Goal: Task Accomplishment & Management: Complete application form

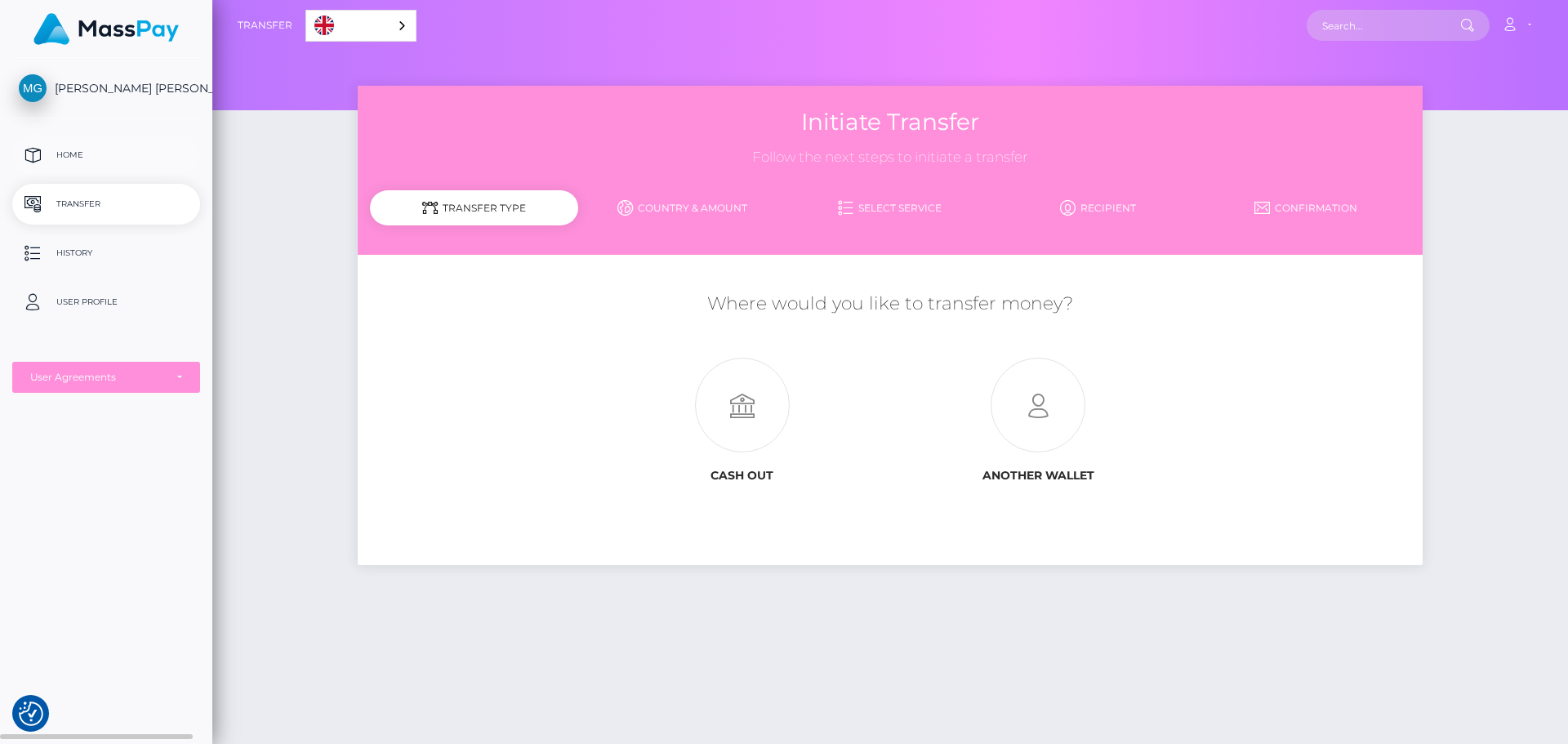
click at [92, 156] on p "Home" at bounding box center [106, 155] width 175 height 24
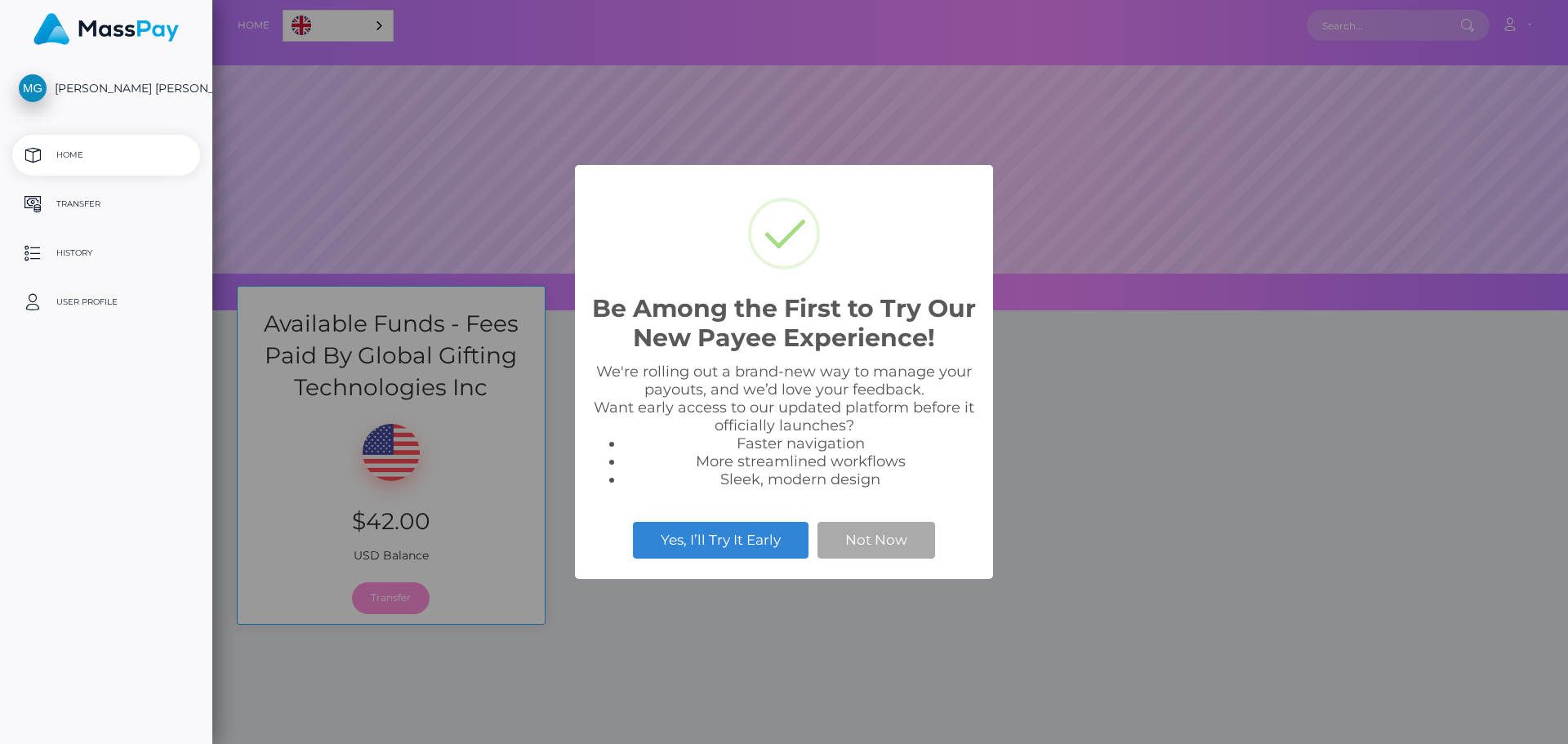
scroll to position [311, 1356]
select select
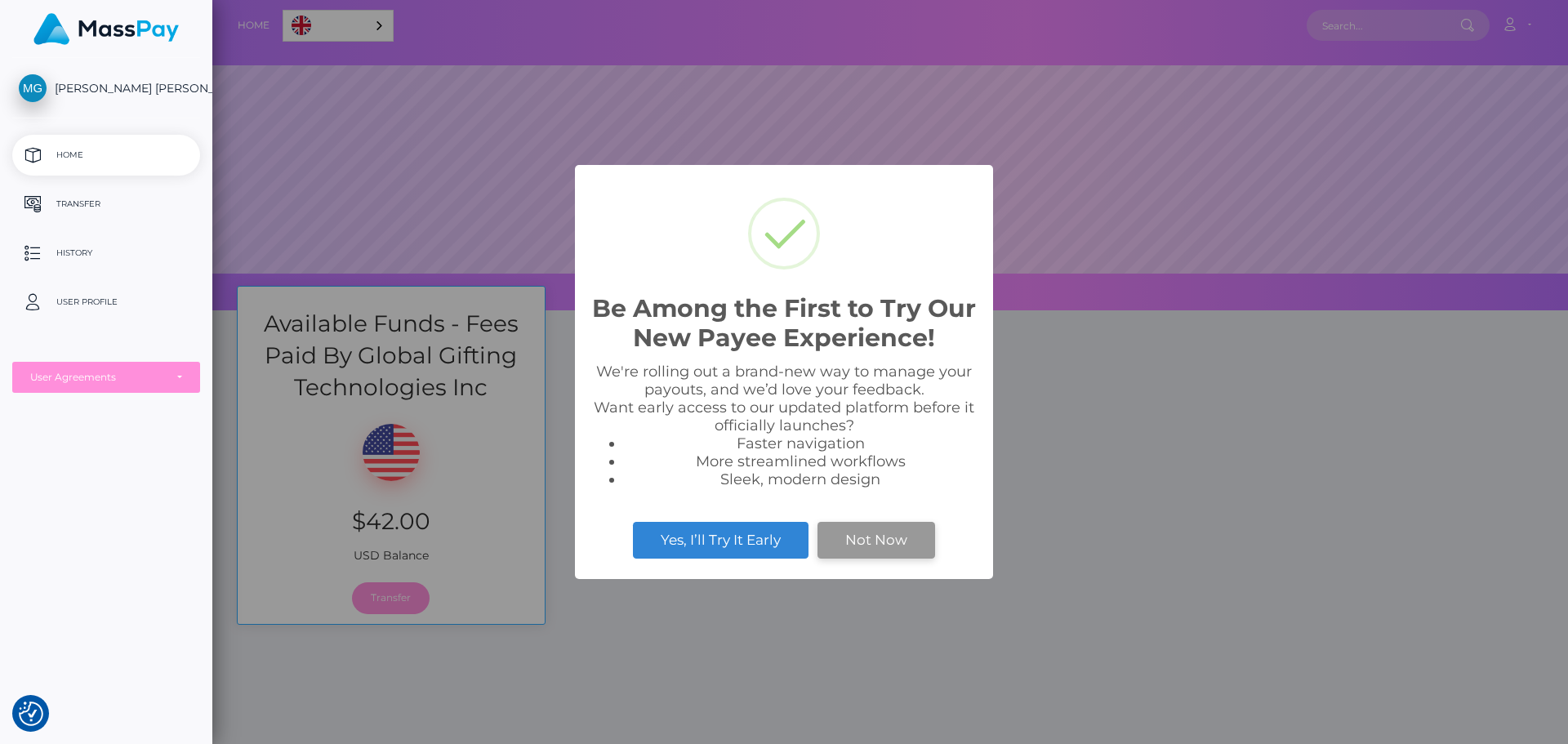
click at [885, 543] on button "Not Now" at bounding box center [876, 539] width 118 height 36
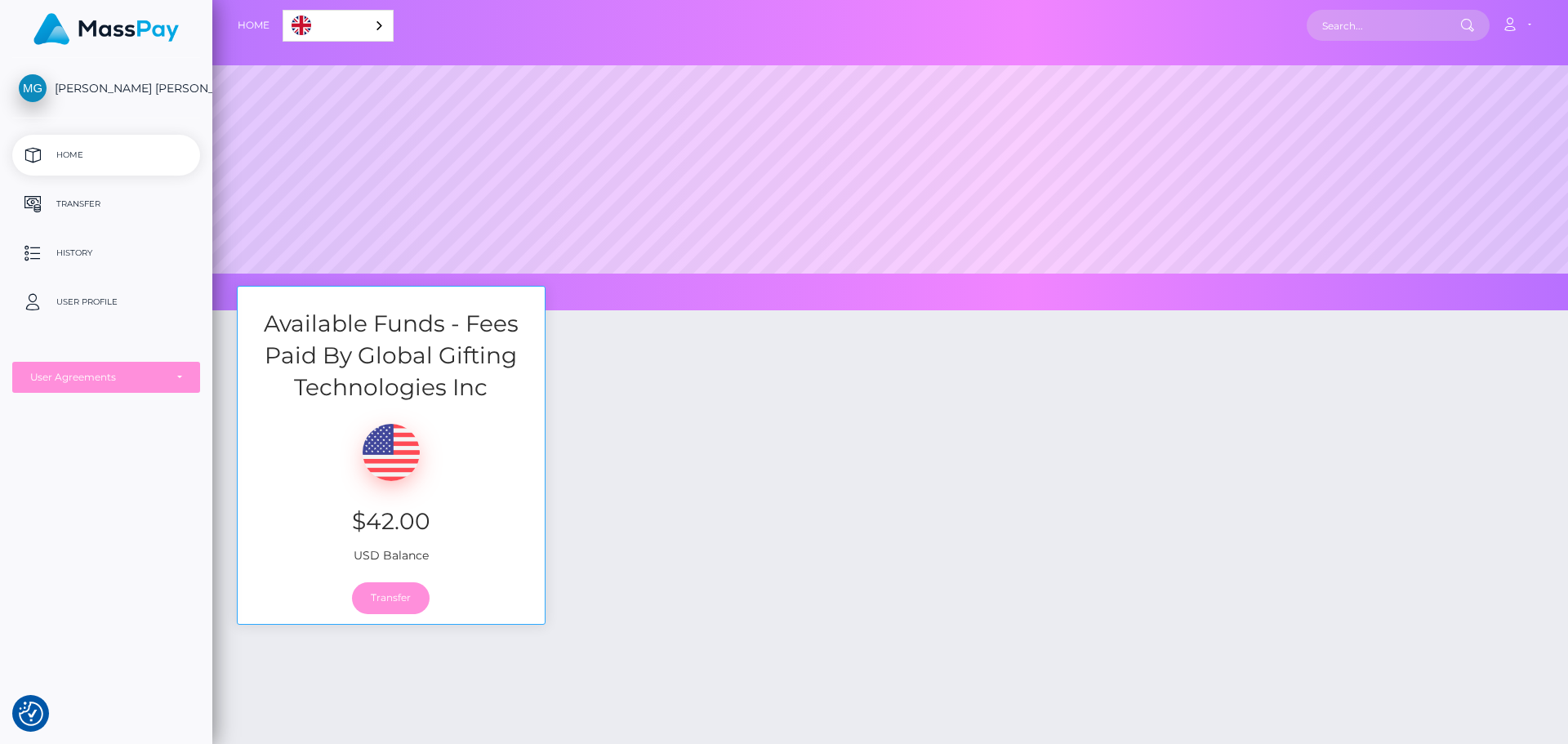
scroll to position [163, 0]
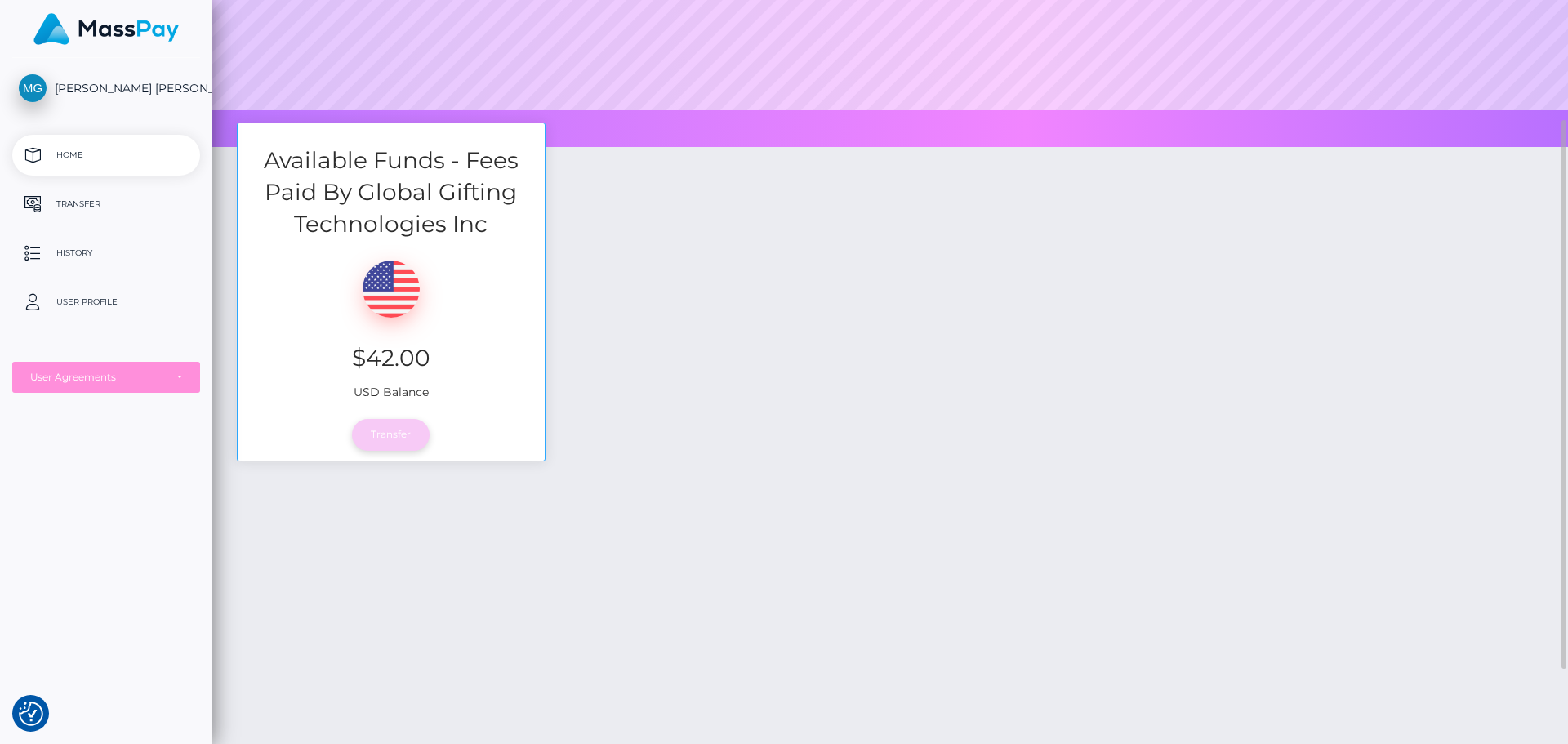
click at [397, 426] on link "Transfer" at bounding box center [391, 434] width 77 height 31
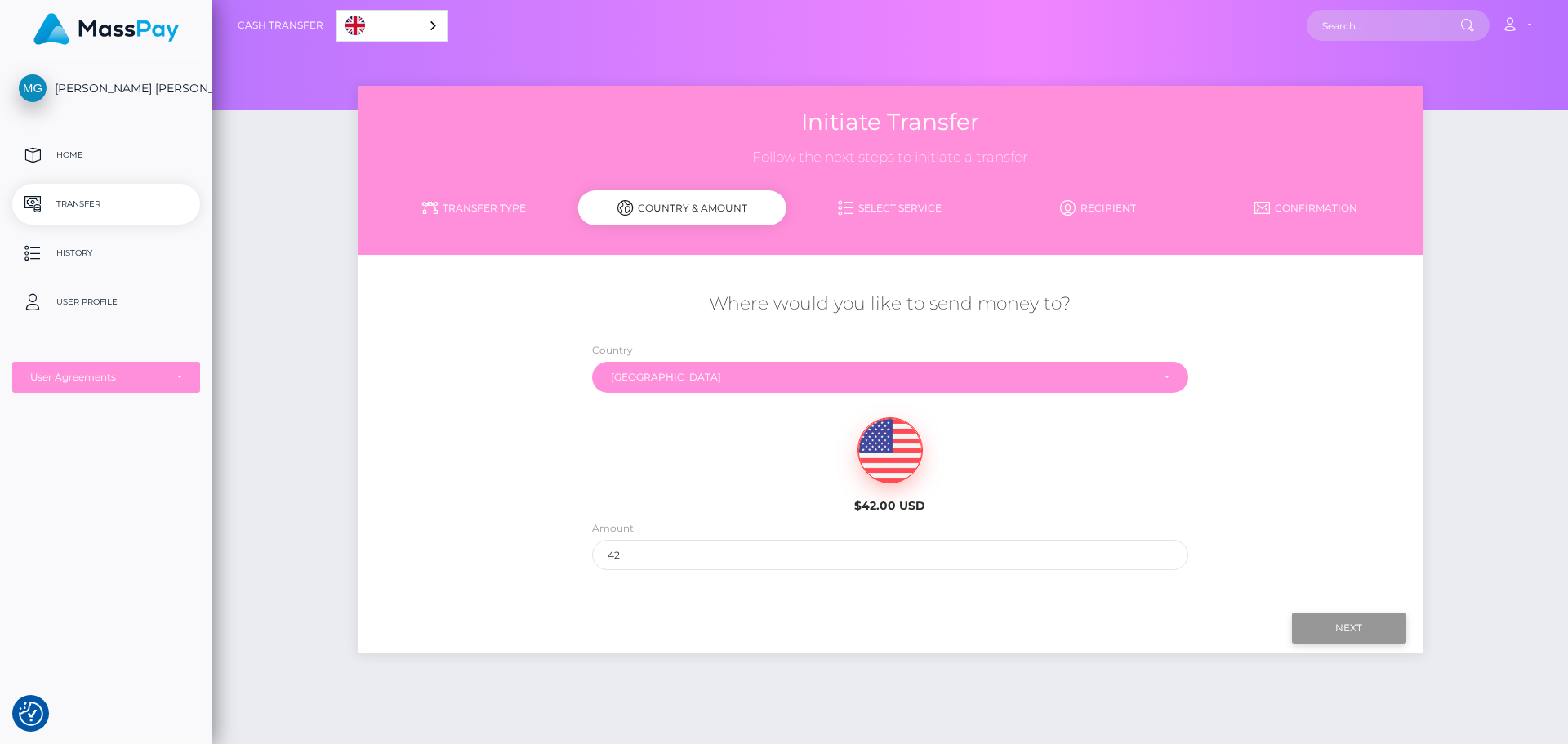
click at [1343, 617] on input "Next" at bounding box center [1349, 628] width 114 height 31
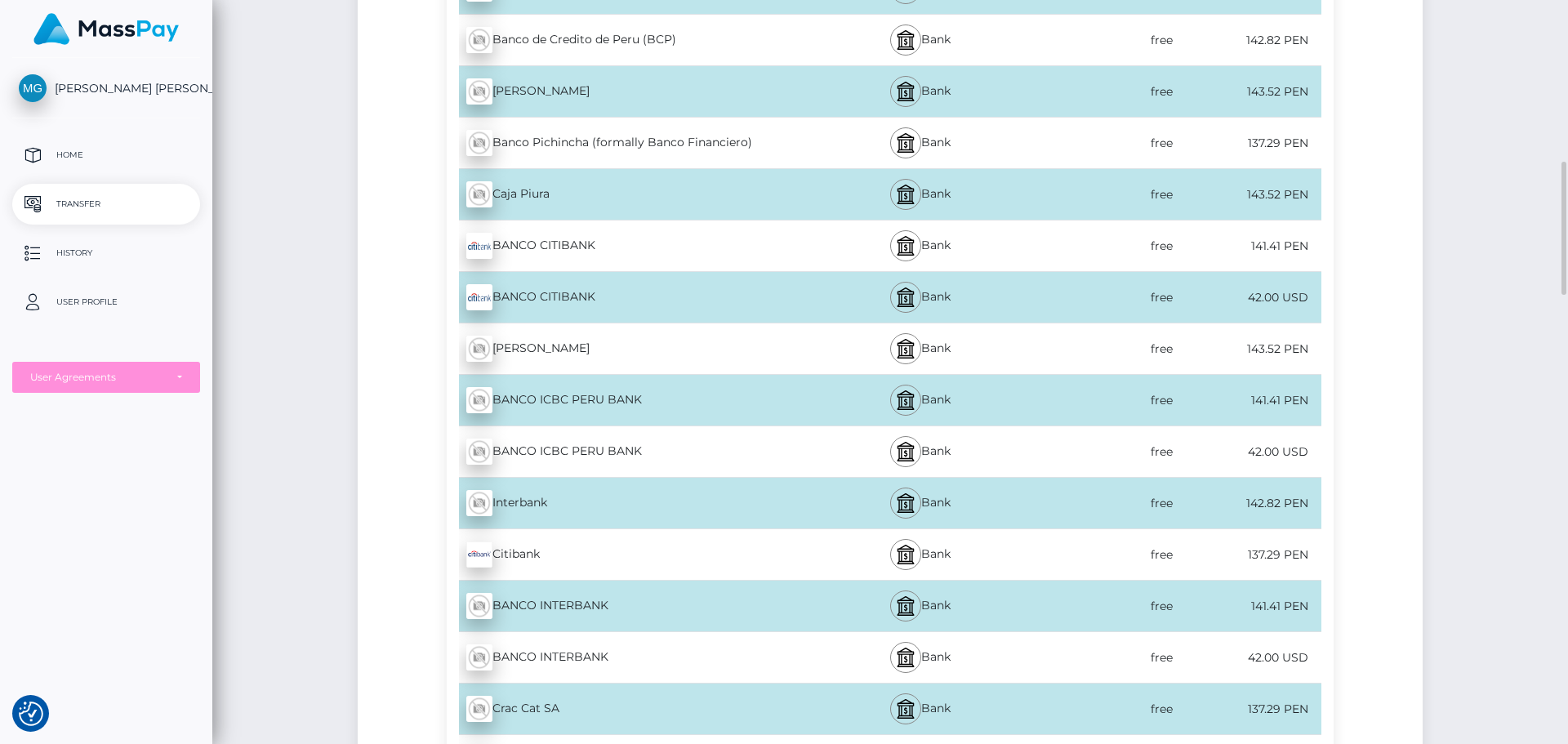
scroll to position [980, 0]
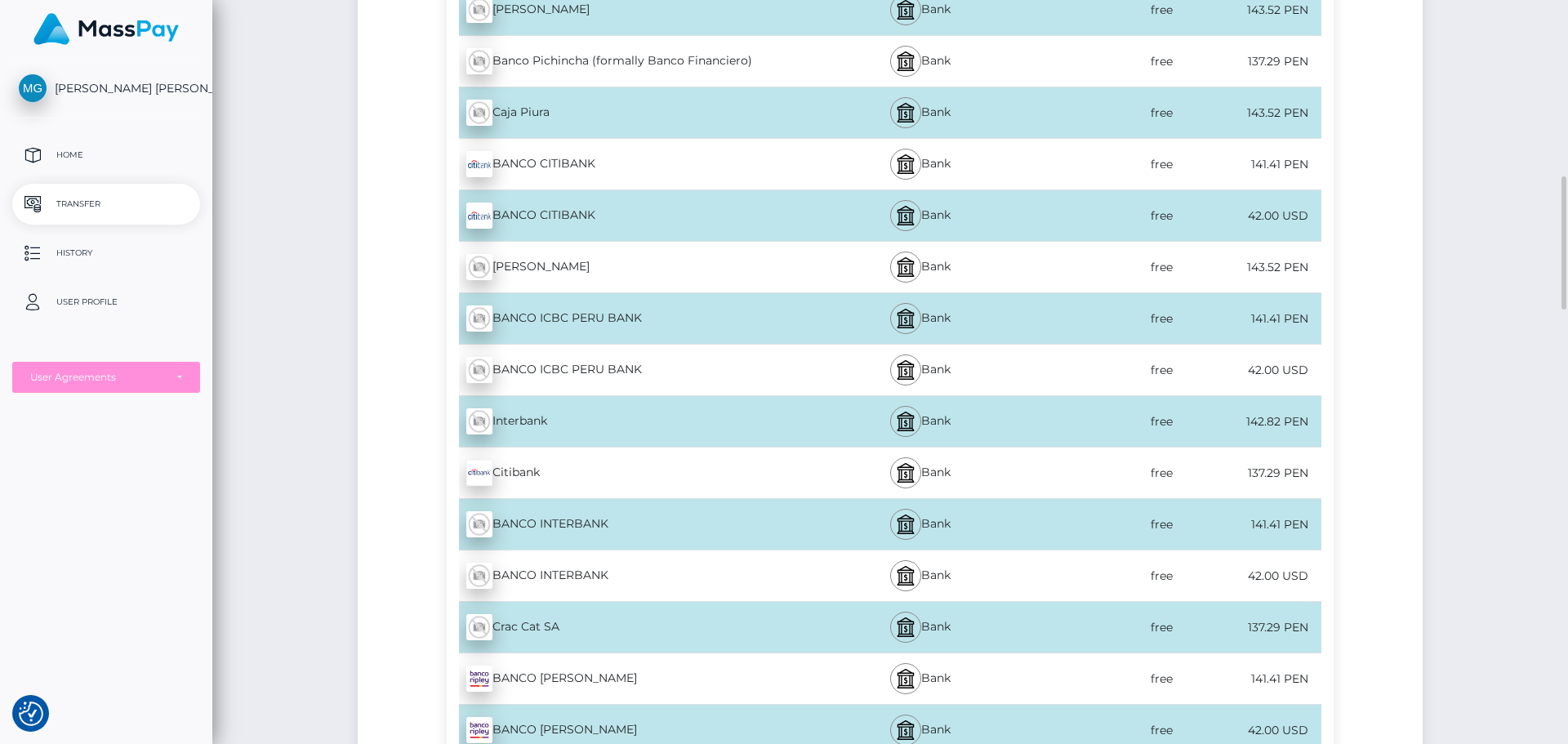
click at [1177, 574] on div "42.00 USD" at bounding box center [1249, 577] width 146 height 37
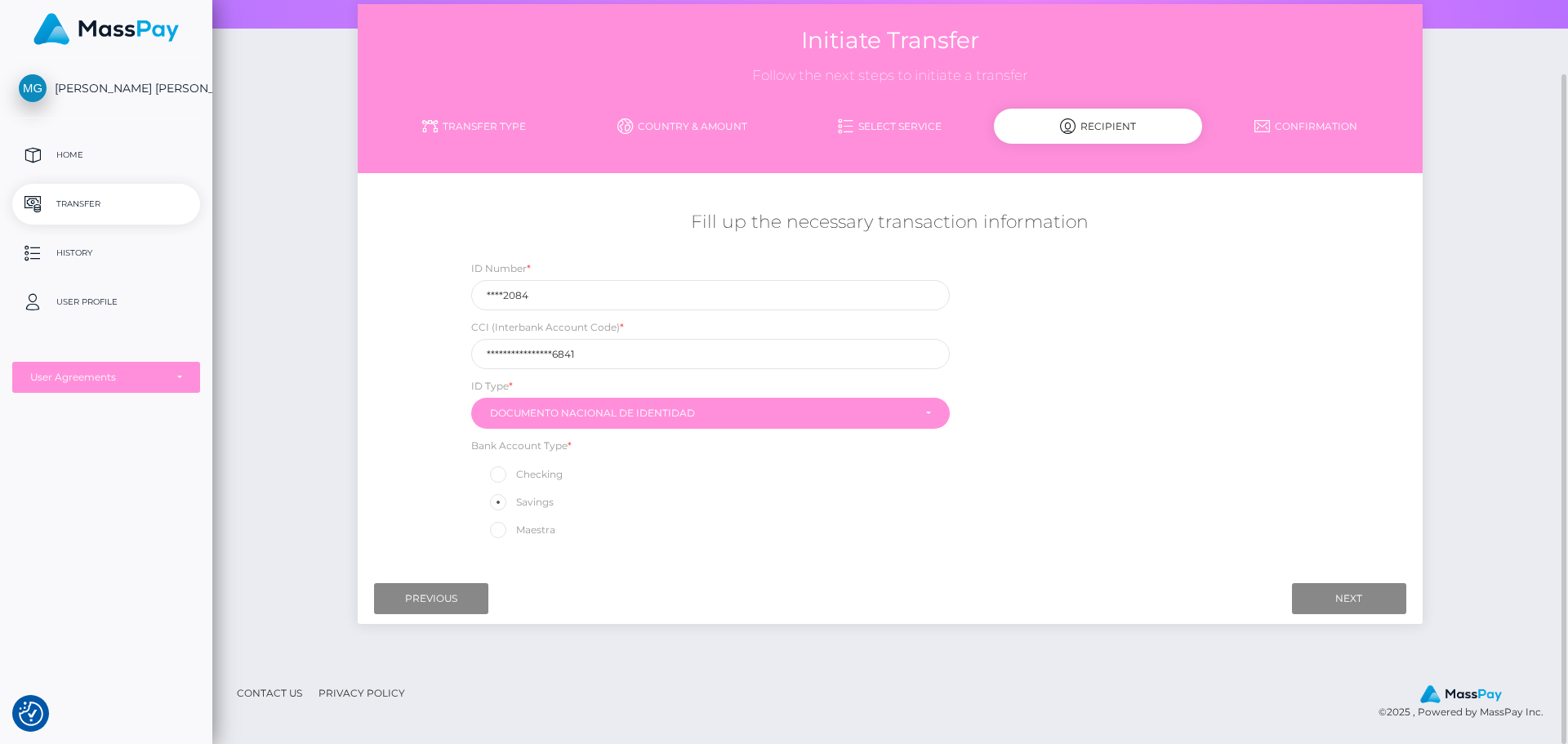
scroll to position [0, 0]
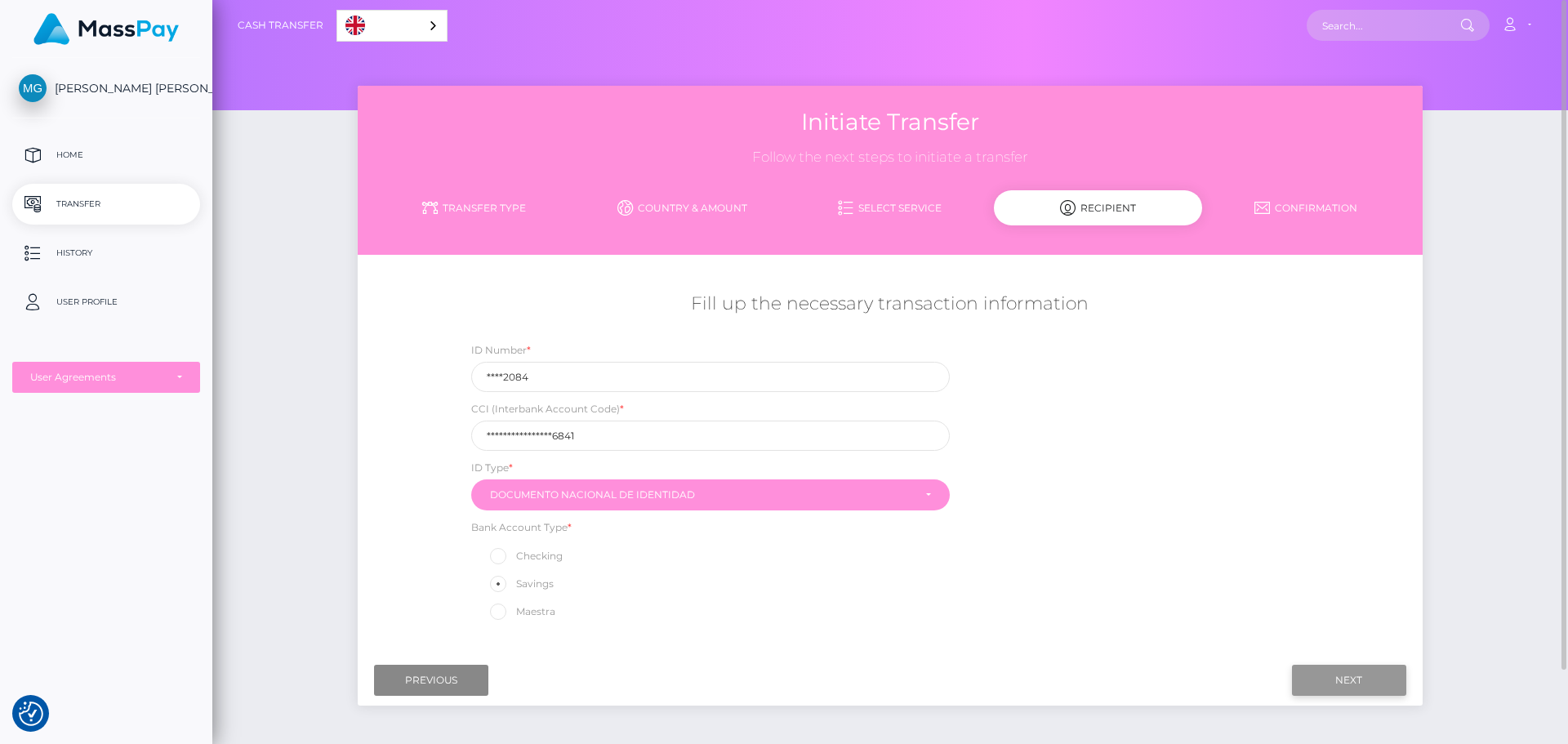
click at [1342, 670] on input "Next" at bounding box center [1349, 680] width 114 height 31
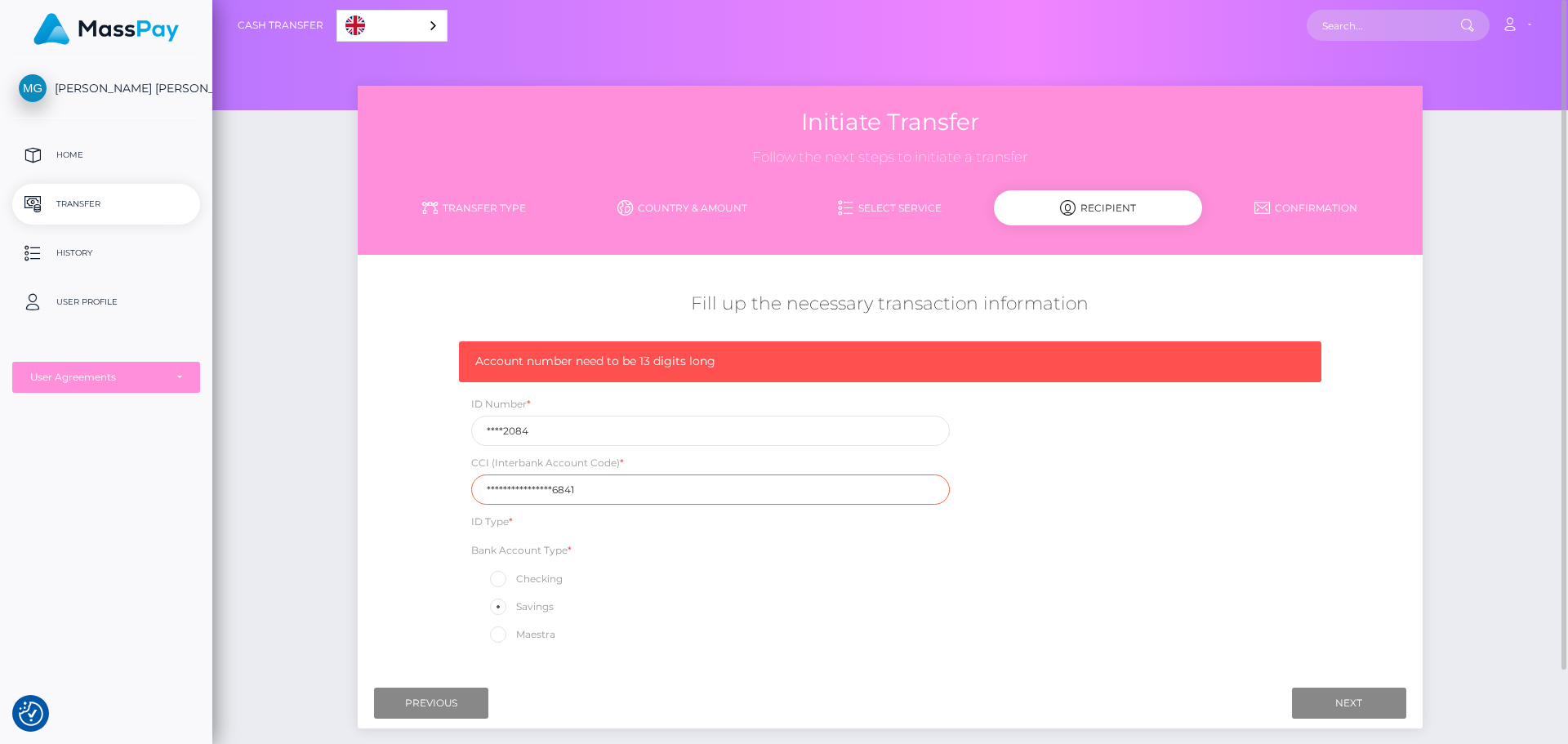
drag, startPoint x: 604, startPoint y: 492, endPoint x: 381, endPoint y: 478, distance: 223.4
click at [381, 478] on div "**********" at bounding box center [890, 468] width 1064 height 369
paste input "8983284731868"
click at [1346, 694] on input "Next" at bounding box center [1349, 703] width 114 height 31
click at [513, 504] on input "8983284731868" at bounding box center [710, 490] width 479 height 30
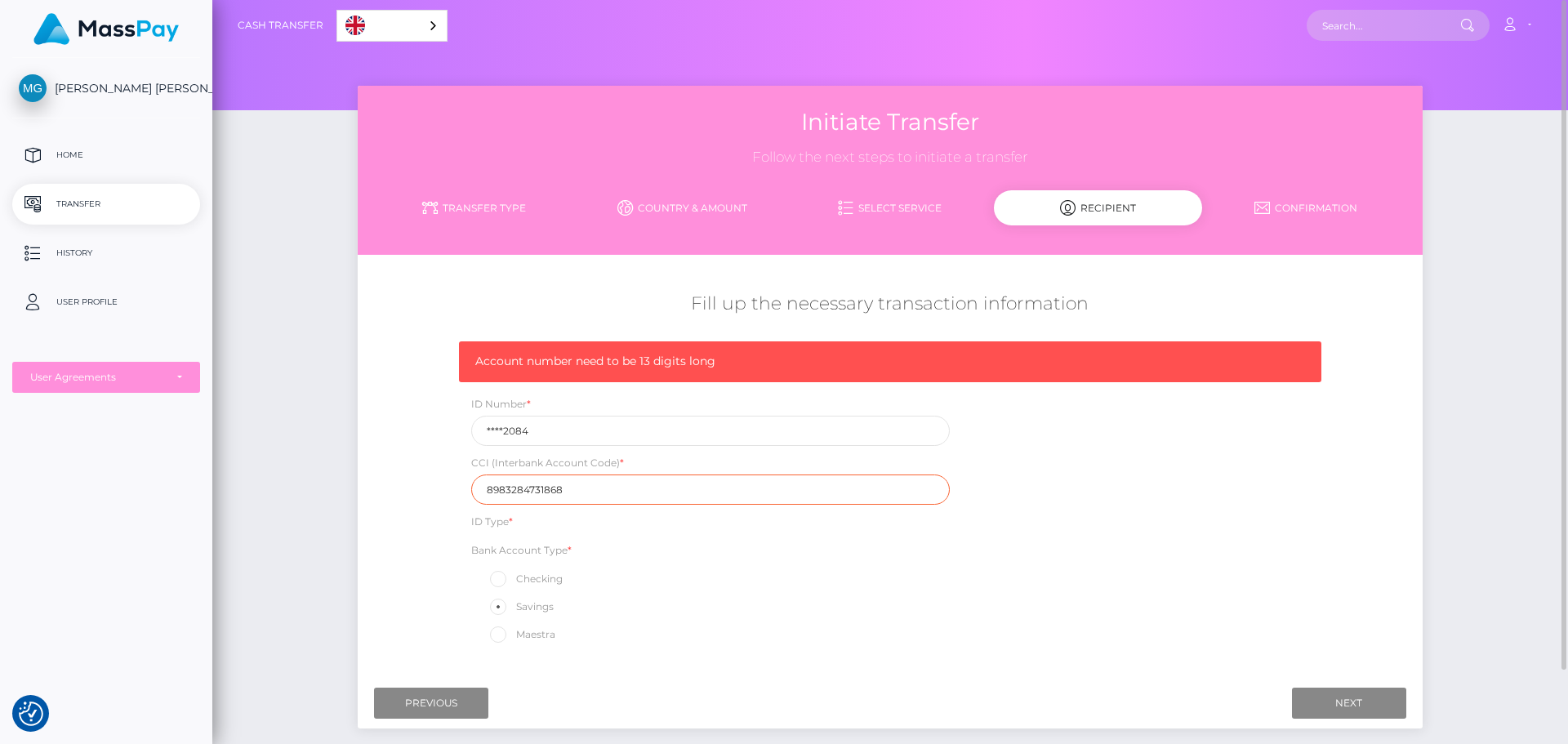
click at [488, 499] on input "8983284731868" at bounding box center [710, 490] width 479 height 30
click at [599, 492] on input "8983284731868" at bounding box center [710, 490] width 479 height 30
type input "8983284731868"
click at [1124, 506] on div "Account number need to be 13 digits long ID Number * ****2084 CCI (Interbank Ac…" at bounding box center [890, 497] width 887 height 312
click at [1315, 700] on input "Next" at bounding box center [1349, 703] width 114 height 31
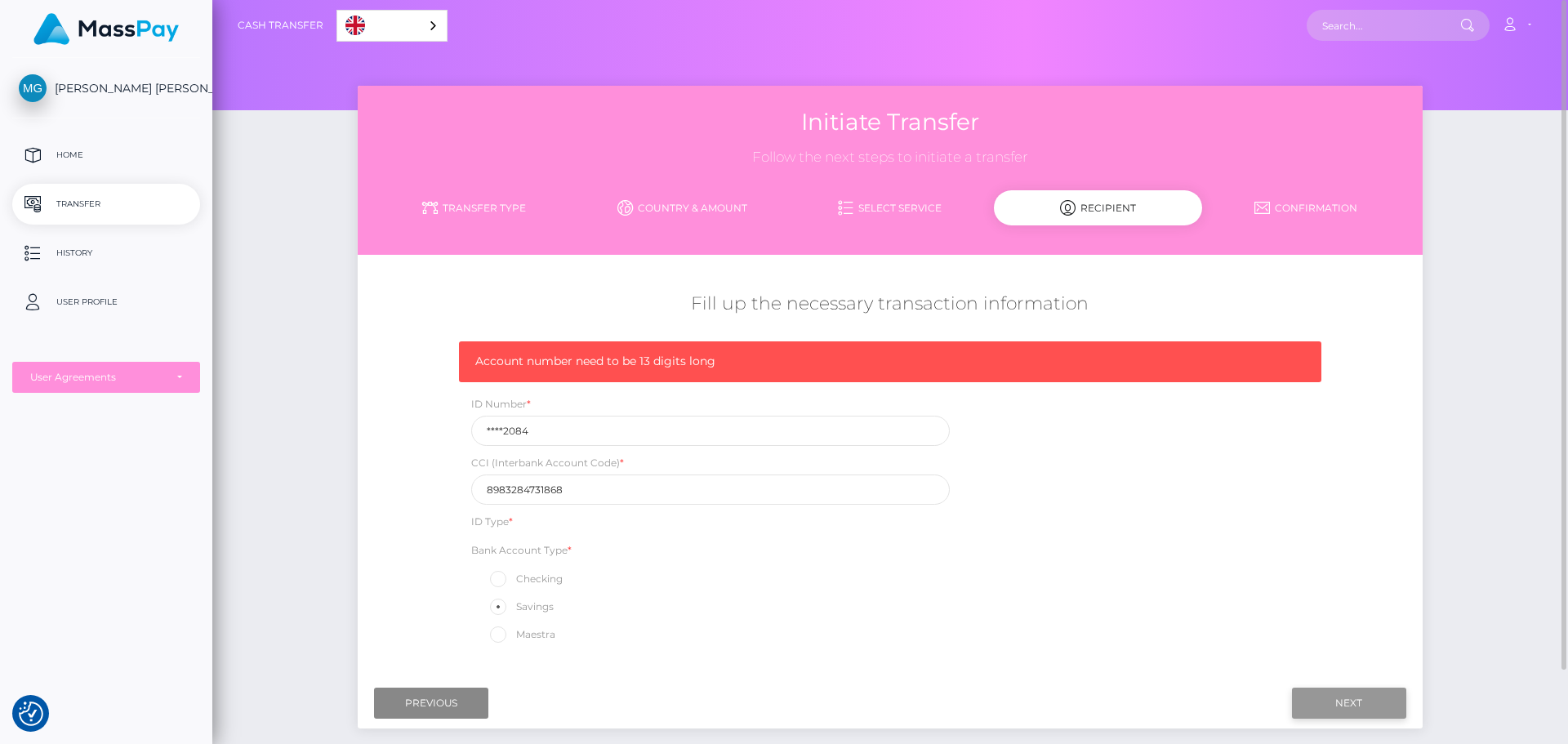
click at [1395, 703] on input "Next" at bounding box center [1349, 703] width 114 height 31
click at [873, 199] on link "Select Service" at bounding box center [890, 208] width 208 height 29
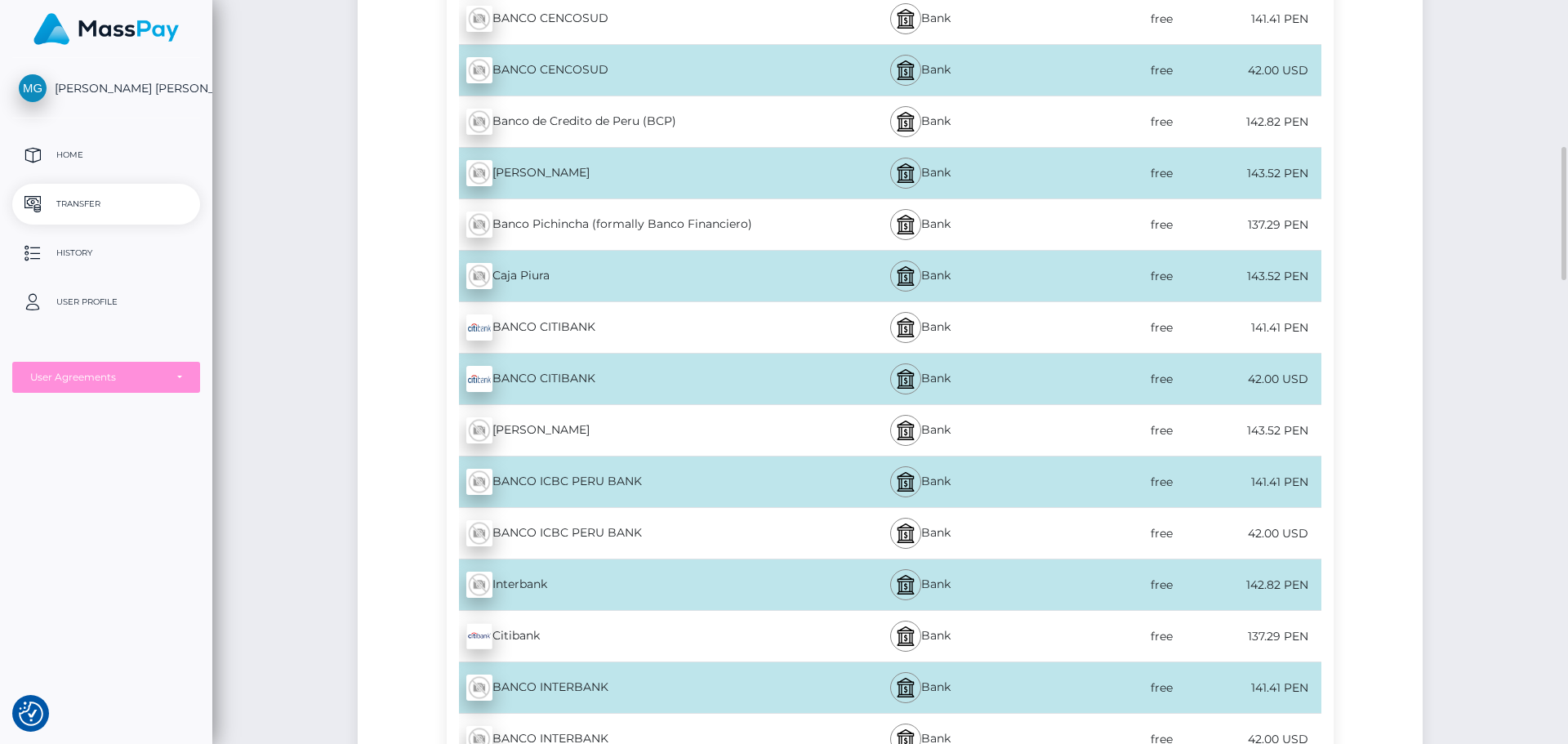
scroll to position [1143, 0]
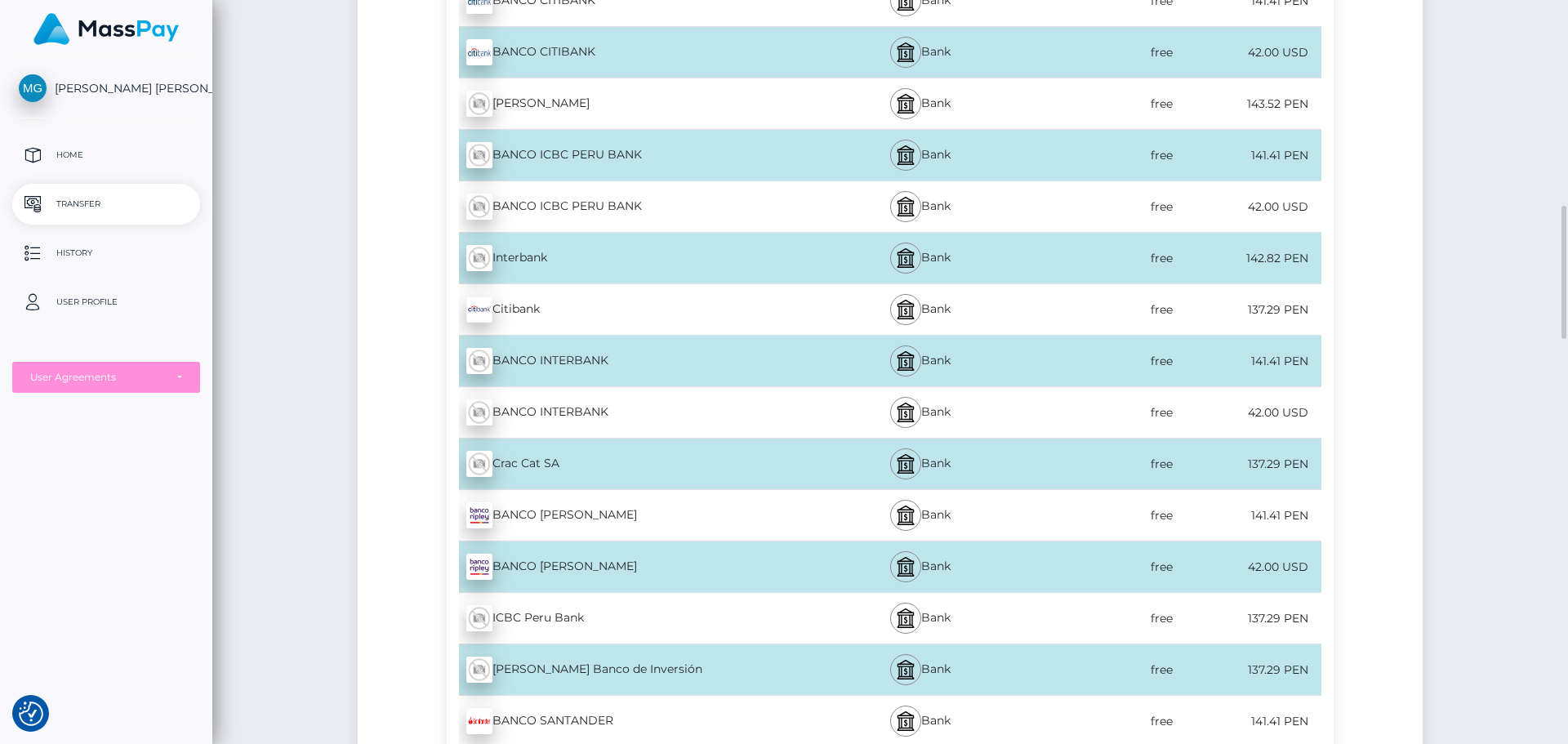
click at [610, 402] on div "BANCO INTERBANK - USD" at bounding box center [629, 412] width 364 height 45
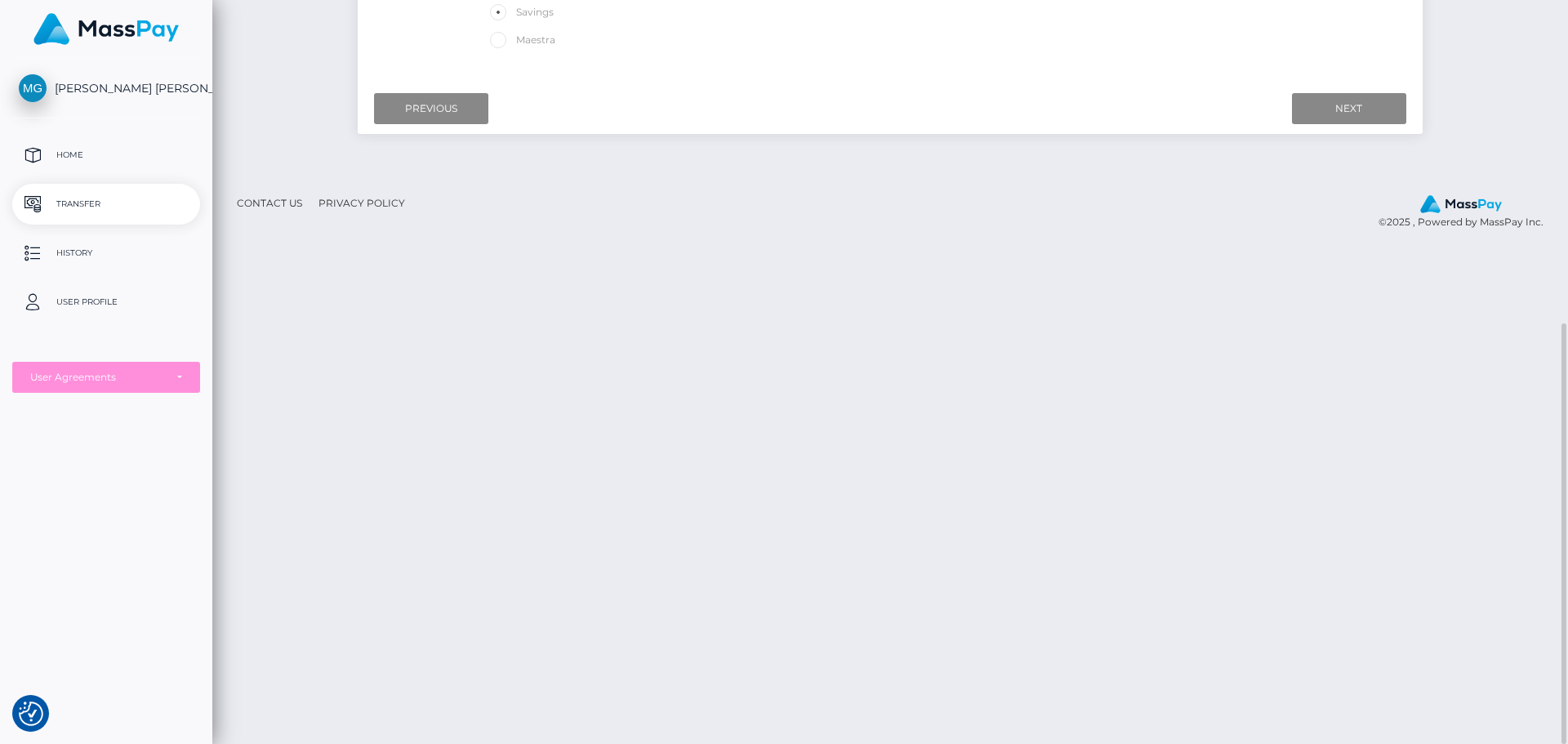
scroll to position [245, 0]
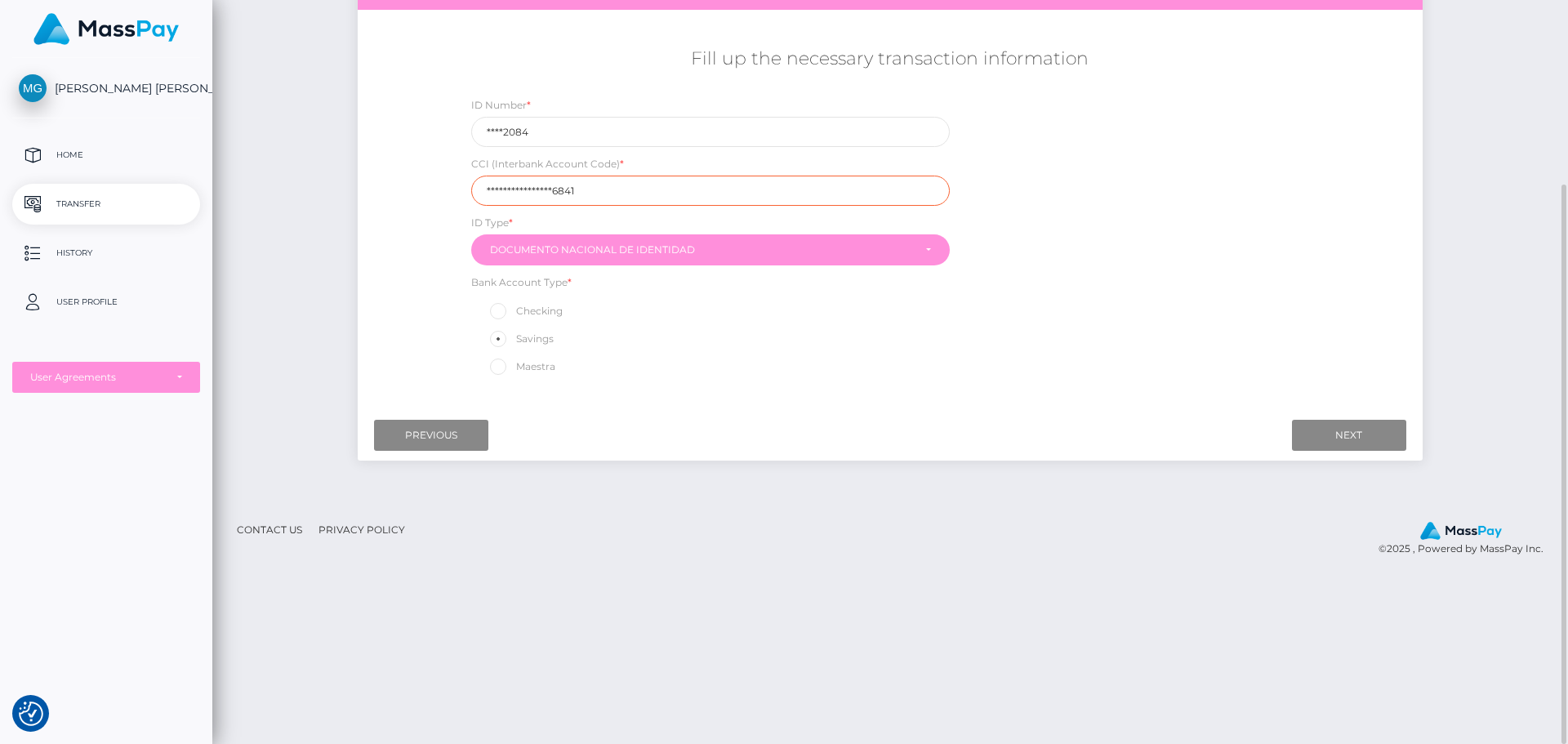
drag, startPoint x: 587, startPoint y: 191, endPoint x: 385, endPoint y: 173, distance: 202.8
click at [385, 173] on div "**********" at bounding box center [890, 212] width 1064 height 347
paste input "8983284731868"
type input "8983284731868"
click at [1340, 437] on input "Next" at bounding box center [1349, 435] width 114 height 31
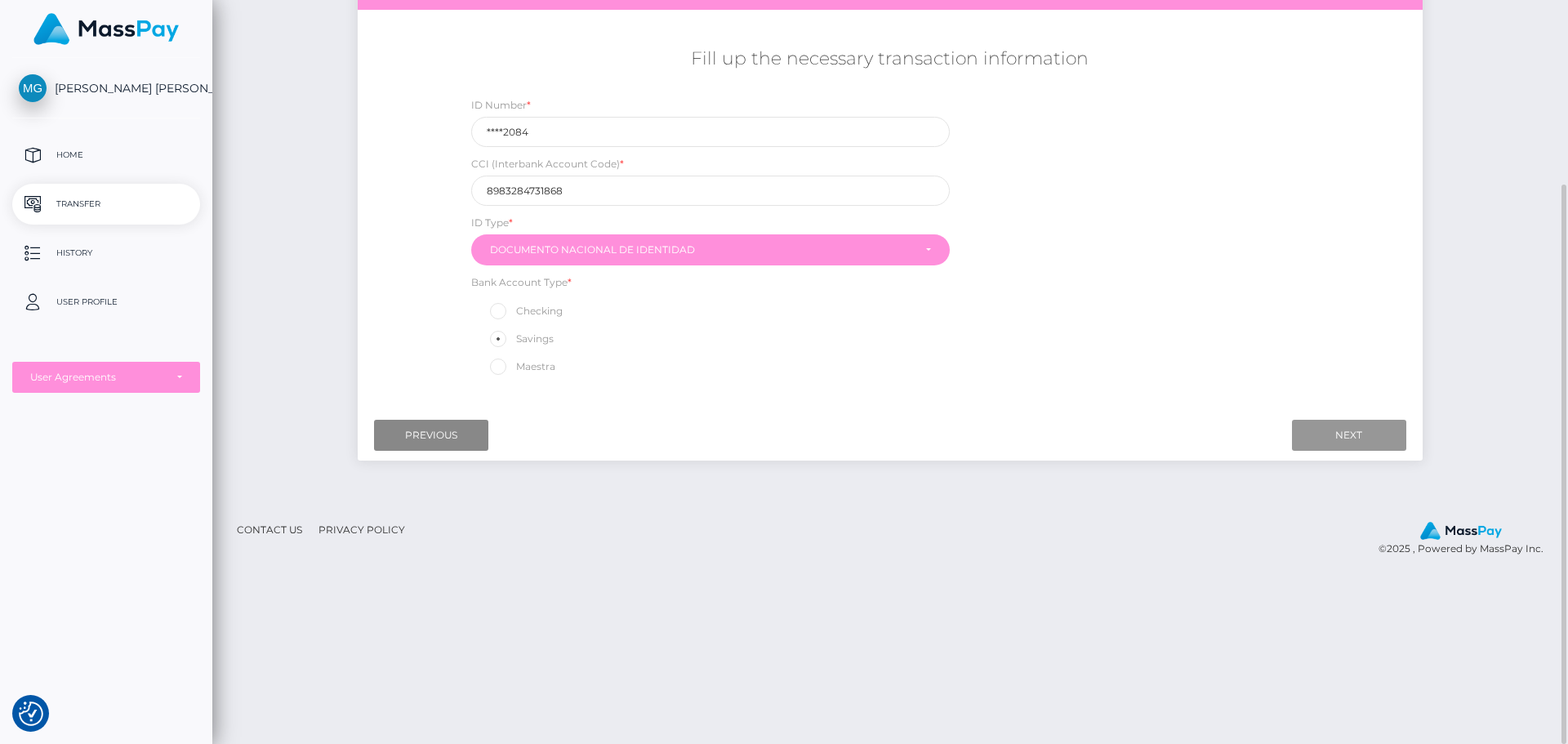
scroll to position [0, 0]
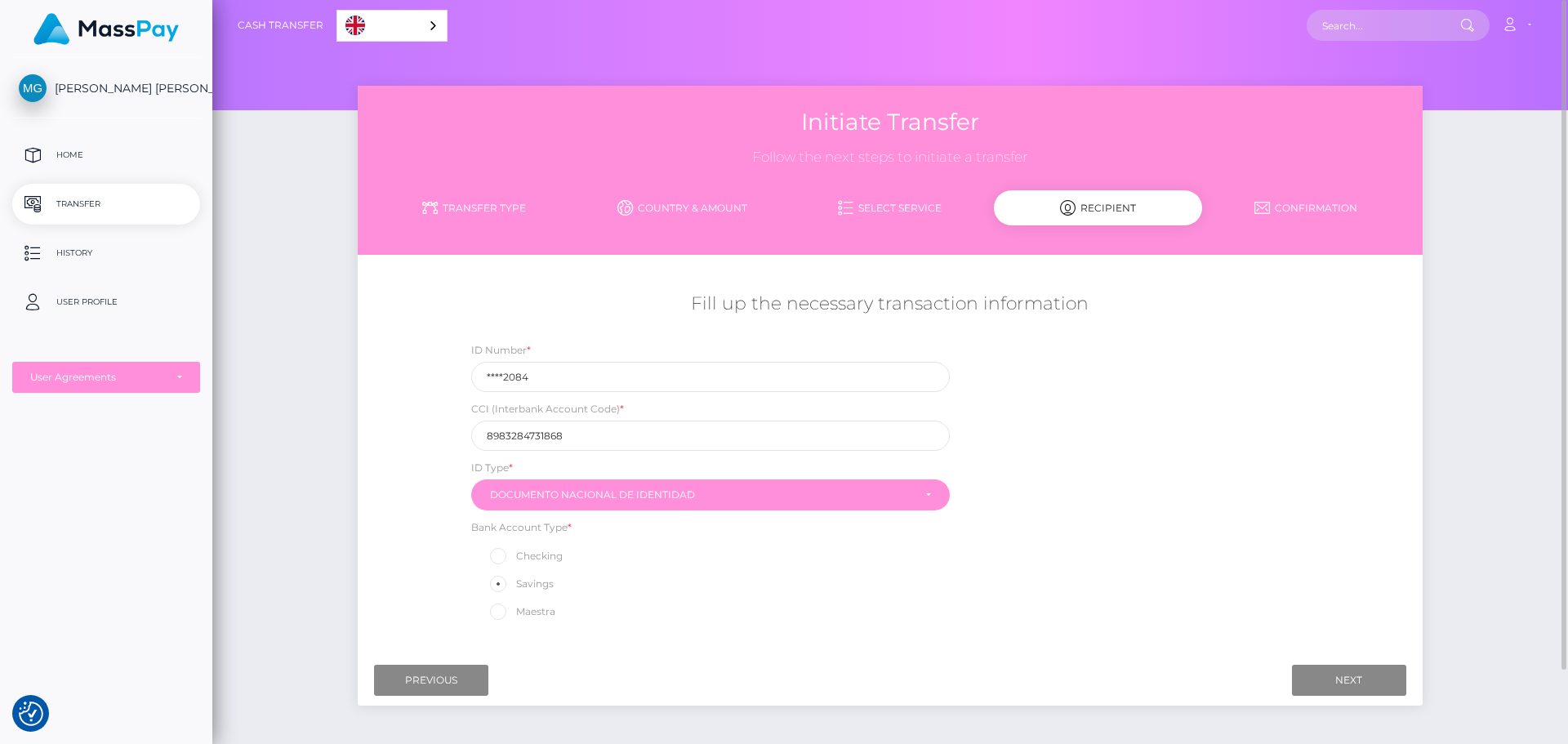
click at [545, 581] on label "Savings" at bounding box center [520, 583] width 66 height 21
click at [510, 581] on input "Savings" at bounding box center [505, 582] width 11 height 11
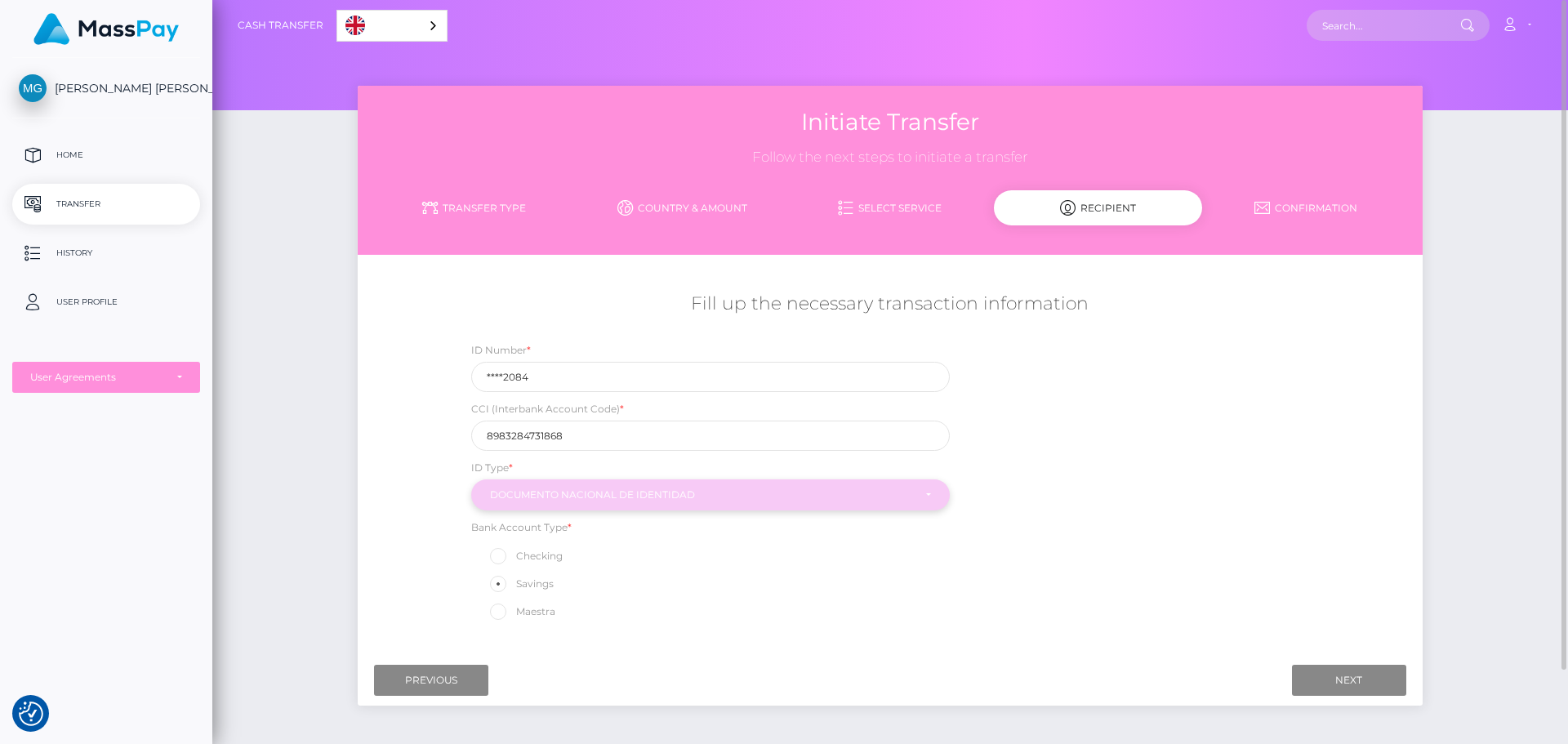
click at [848, 498] on div "Documento Nacional de Identidad" at bounding box center [701, 495] width 423 height 13
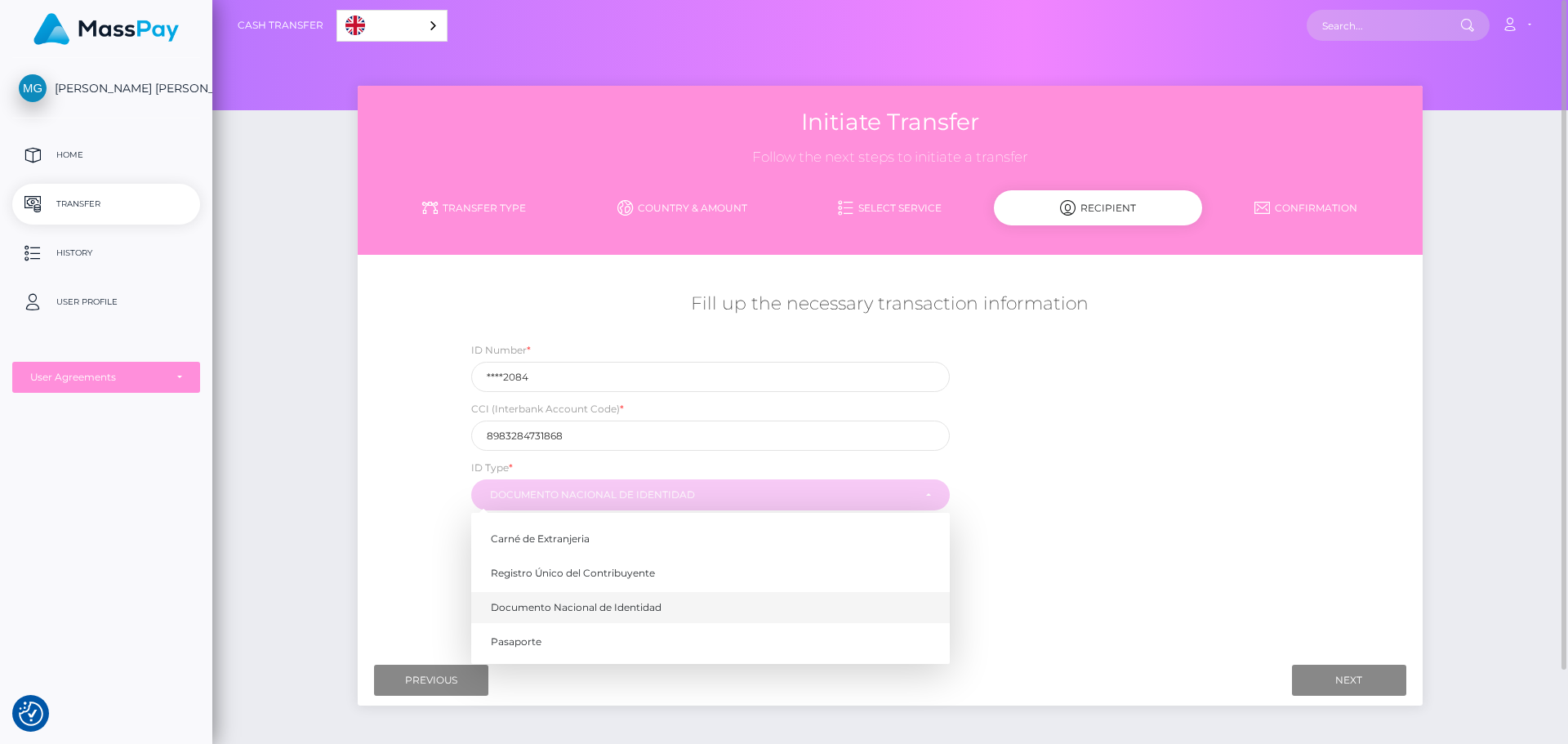
click at [585, 608] on span "Documento Nacional de Identidad" at bounding box center [576, 607] width 171 height 14
select select "Documento Nacional de Identidad"
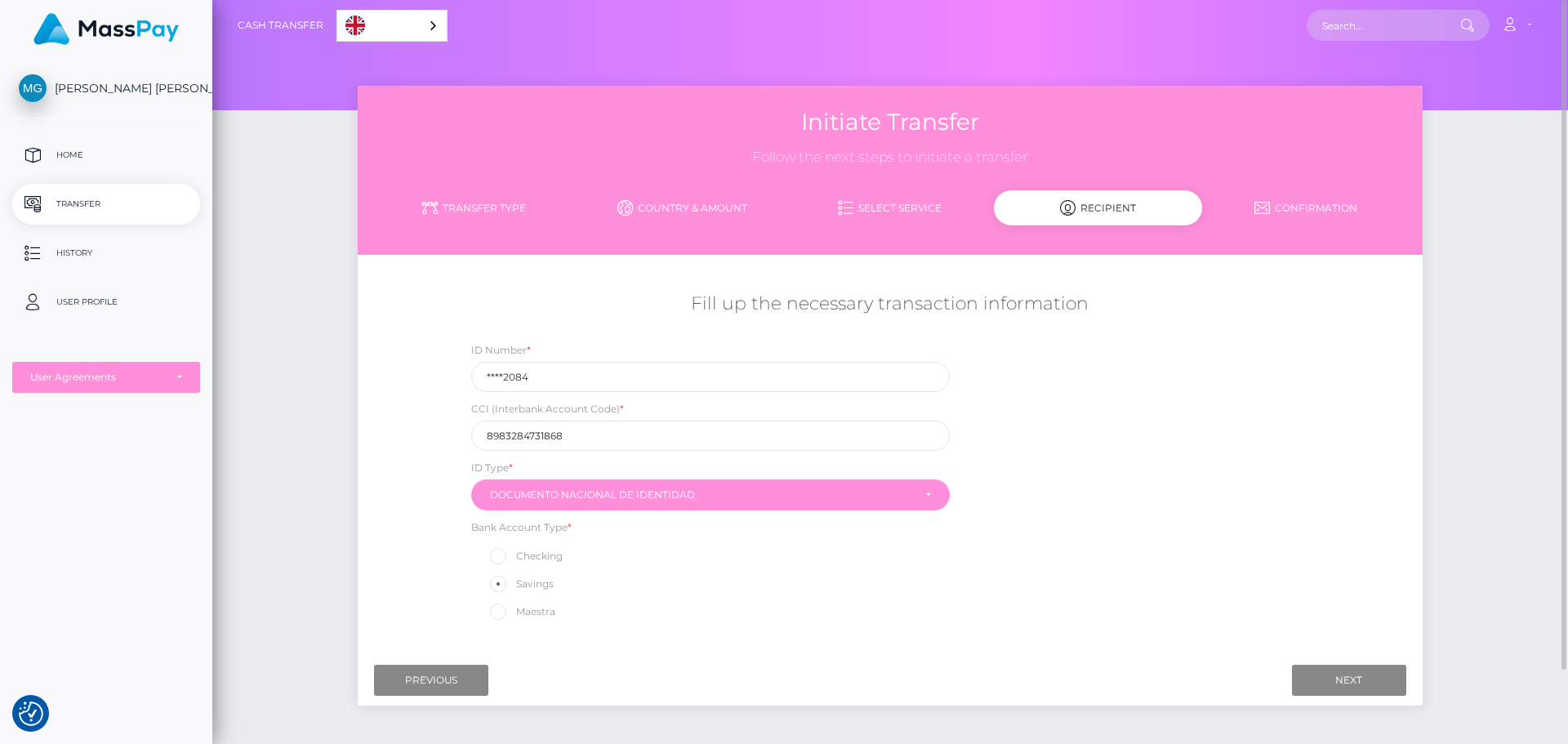
click at [1376, 661] on div "Next Finish Previous" at bounding box center [890, 680] width 1064 height 50
click at [1356, 672] on input "Next" at bounding box center [1349, 680] width 114 height 31
click at [1335, 682] on input "Next" at bounding box center [1349, 680] width 114 height 31
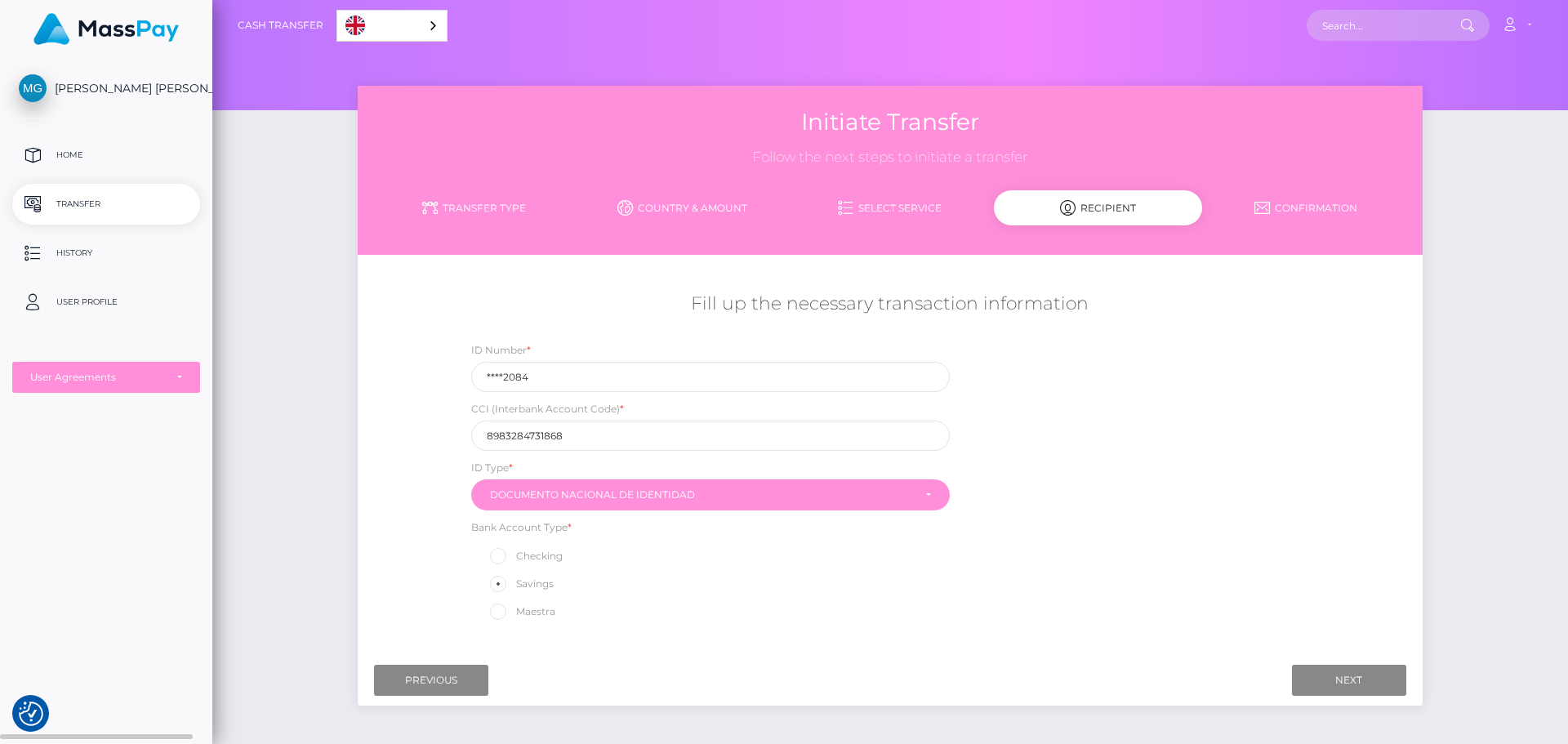
click at [120, 251] on p "History" at bounding box center [106, 252] width 175 height 24
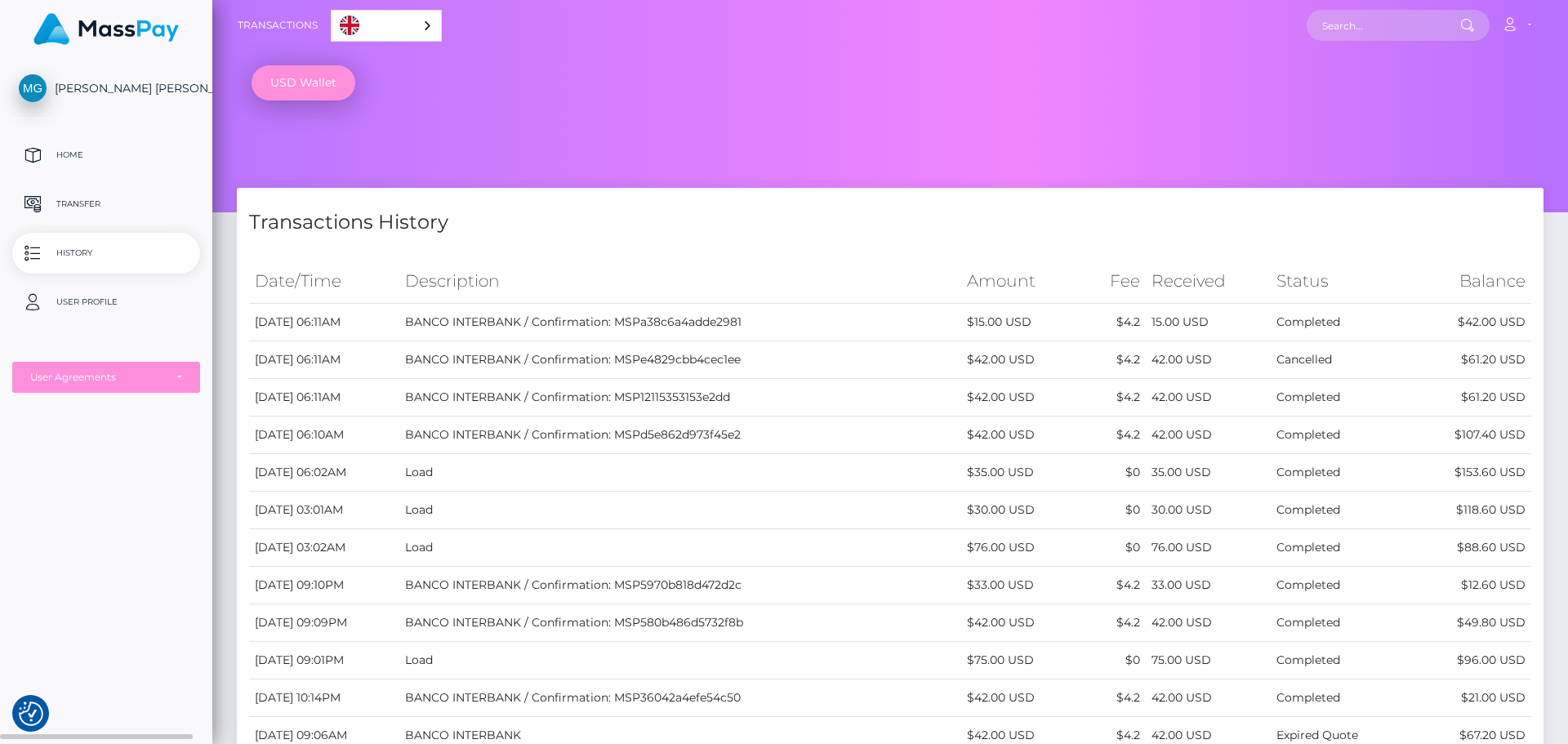
click at [60, 136] on link "Home" at bounding box center [106, 155] width 188 height 41
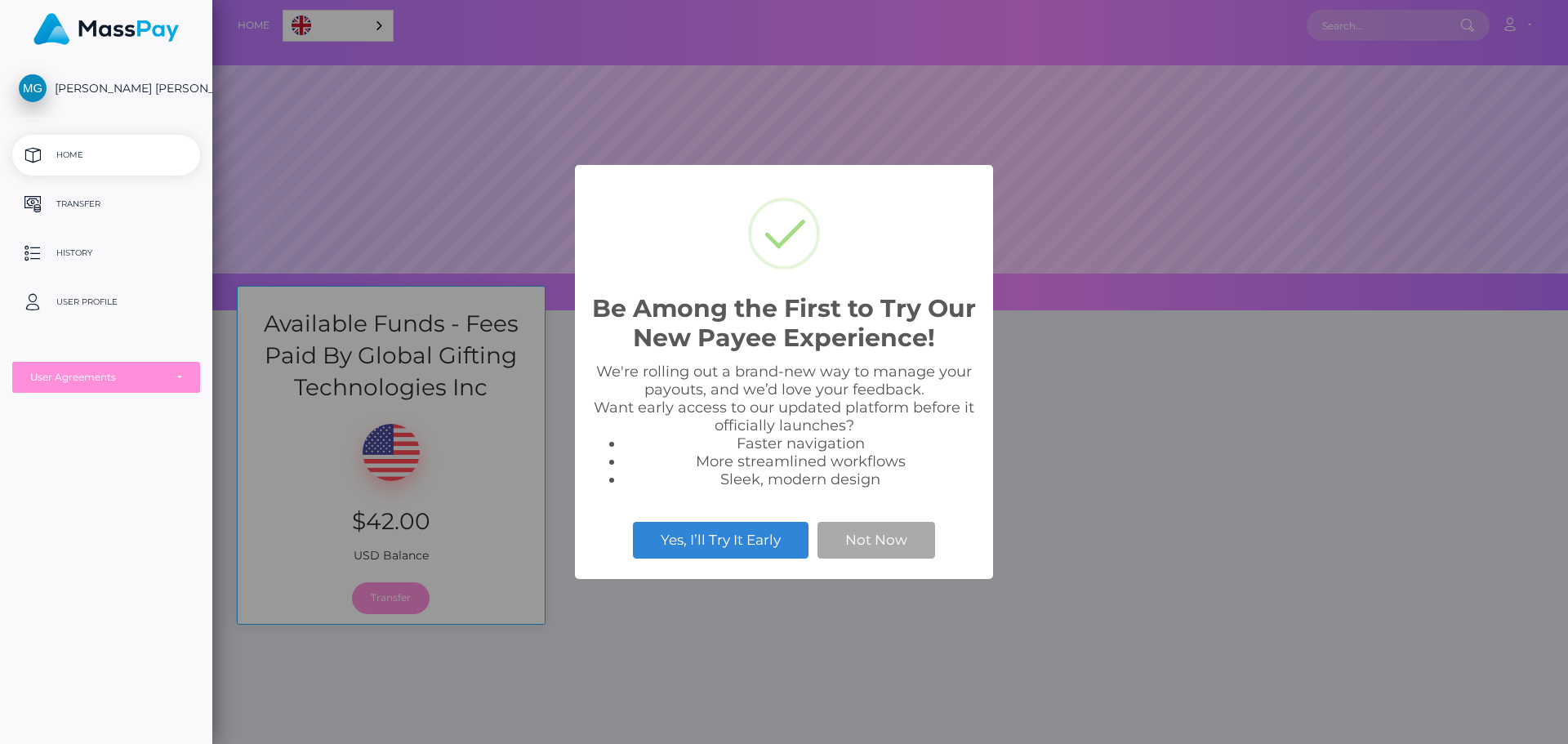
scroll to position [311, 1356]
click at [868, 525] on button "Not Now" at bounding box center [876, 539] width 118 height 36
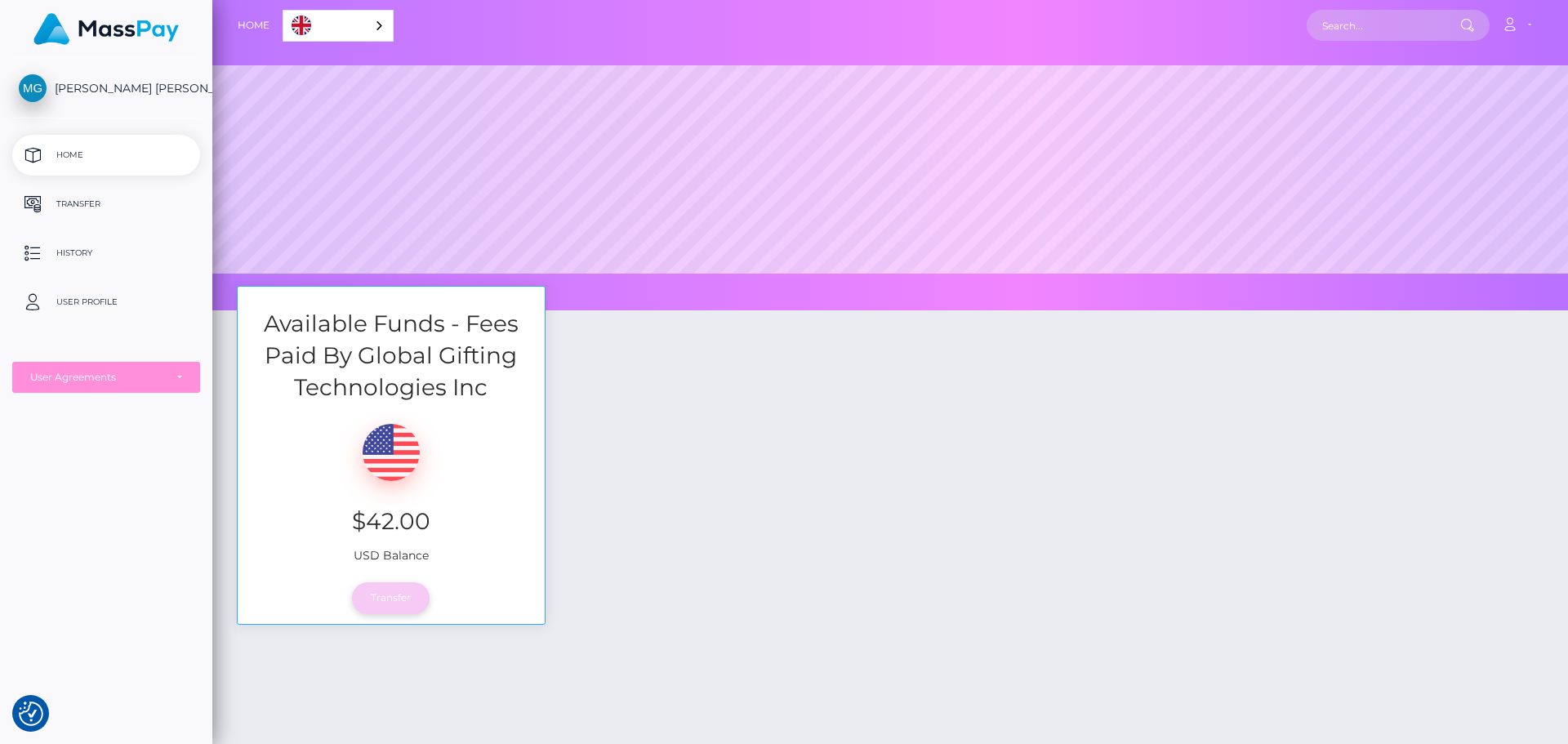
click at [400, 614] on link "Transfer" at bounding box center [391, 598] width 77 height 31
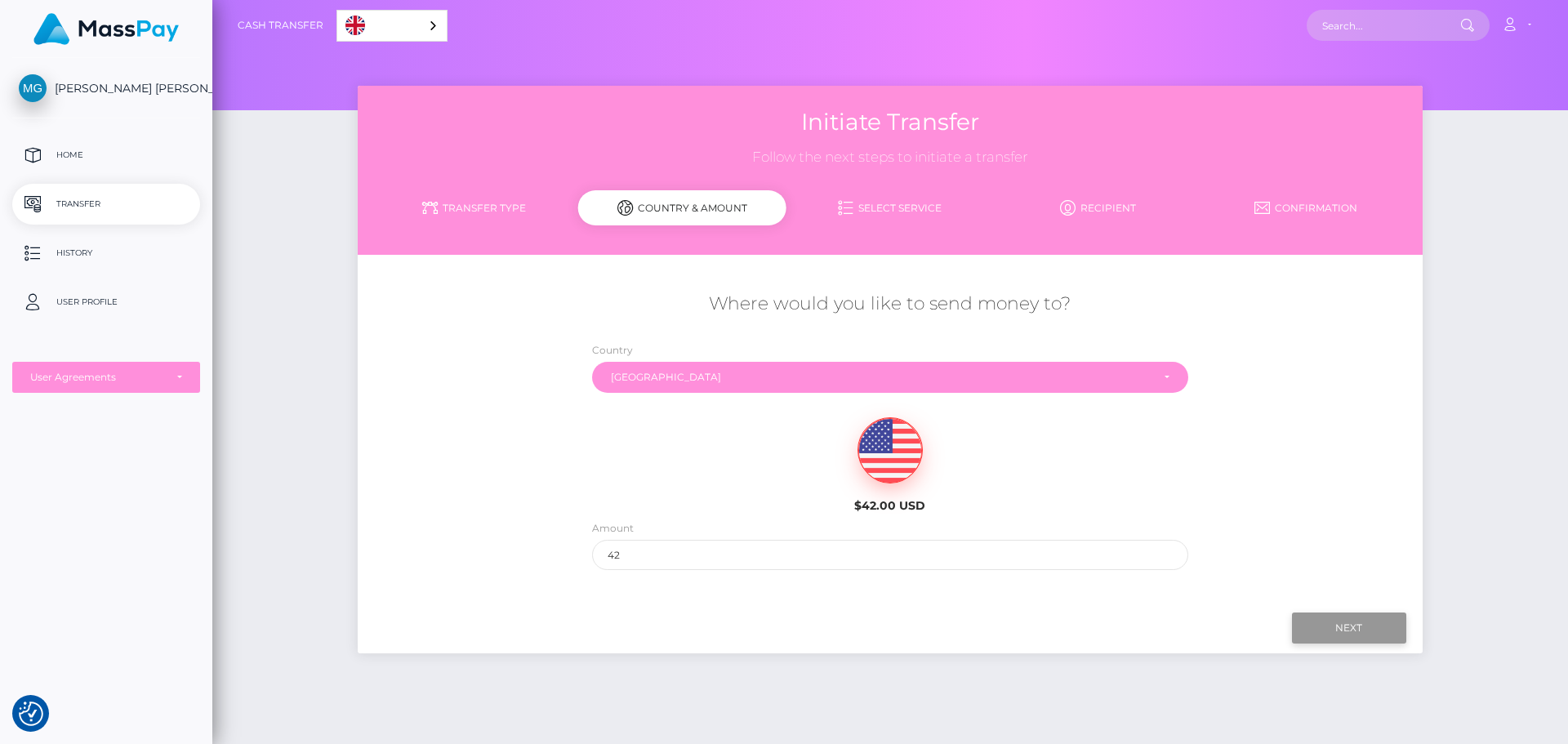
click at [1337, 618] on input "Next" at bounding box center [1349, 628] width 114 height 31
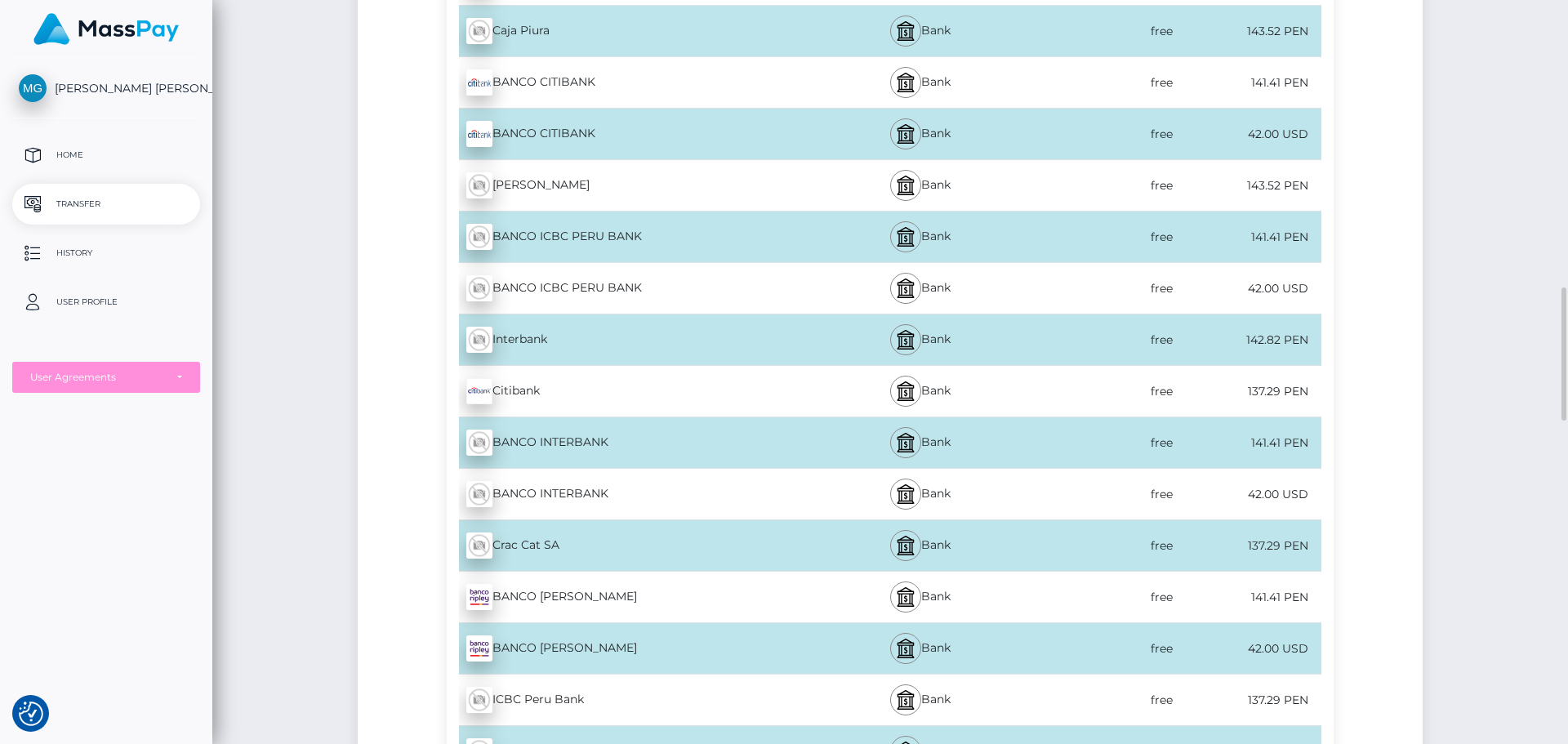
scroll to position [1306, 0]
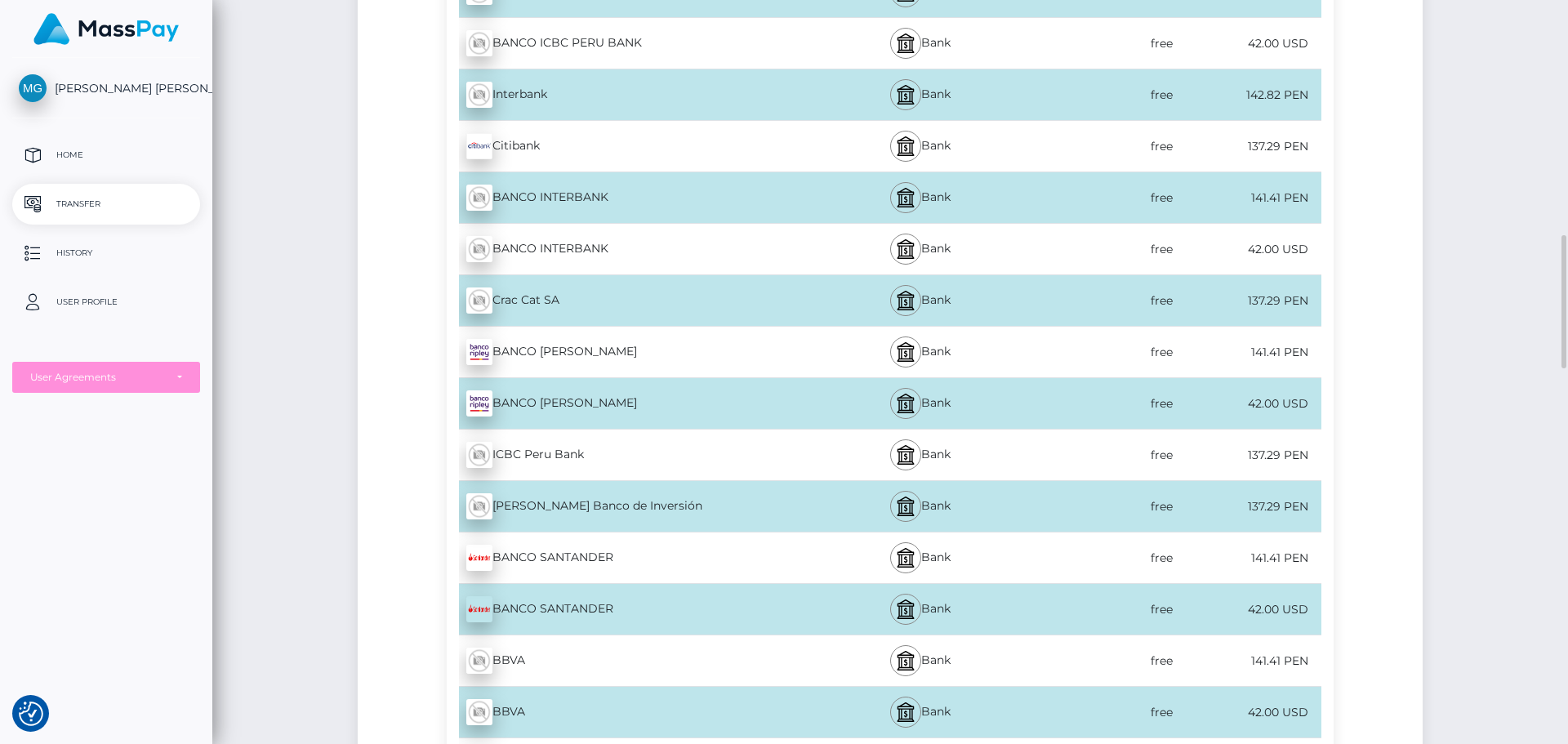
click at [874, 234] on div "Bank" at bounding box center [920, 249] width 219 height 50
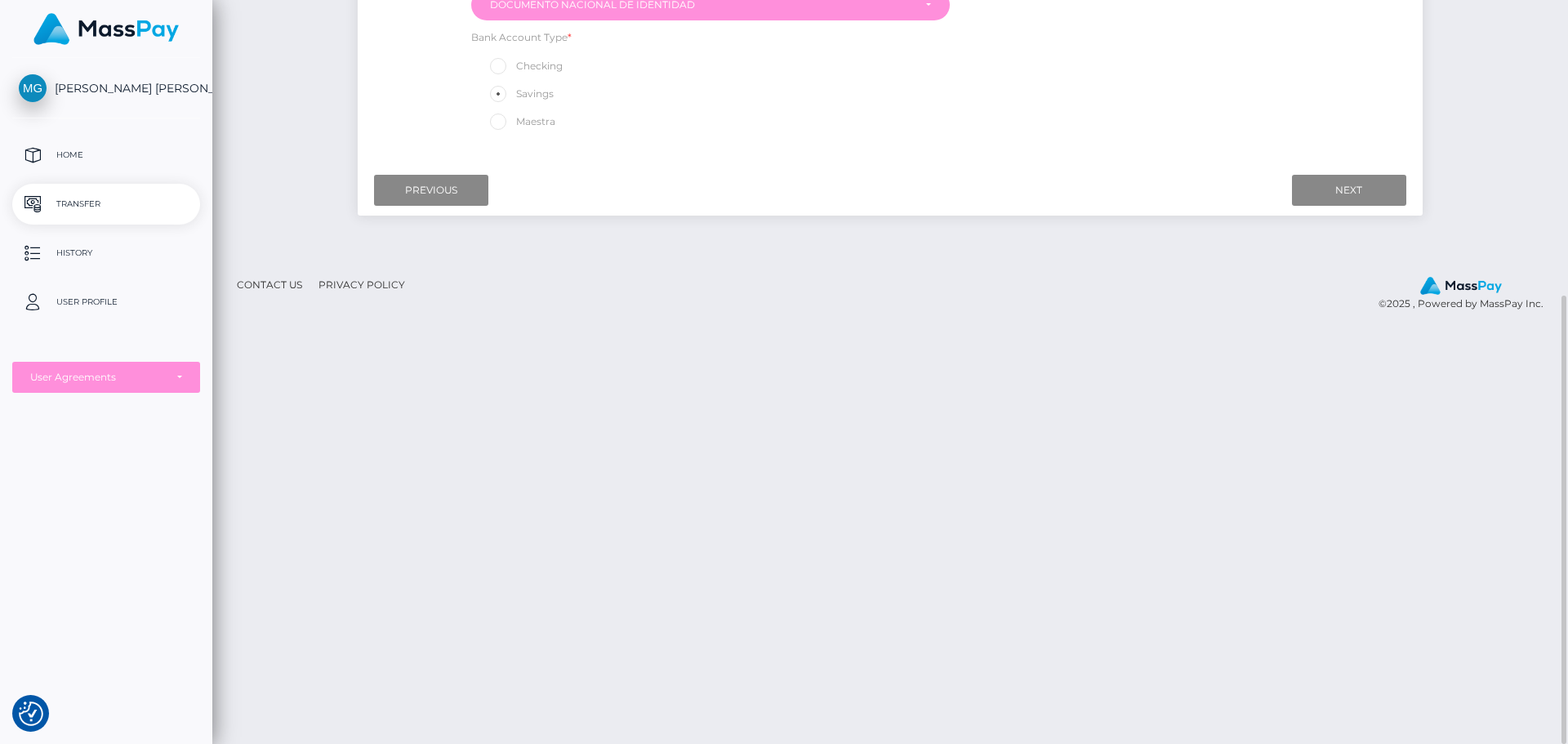
scroll to position [163, 0]
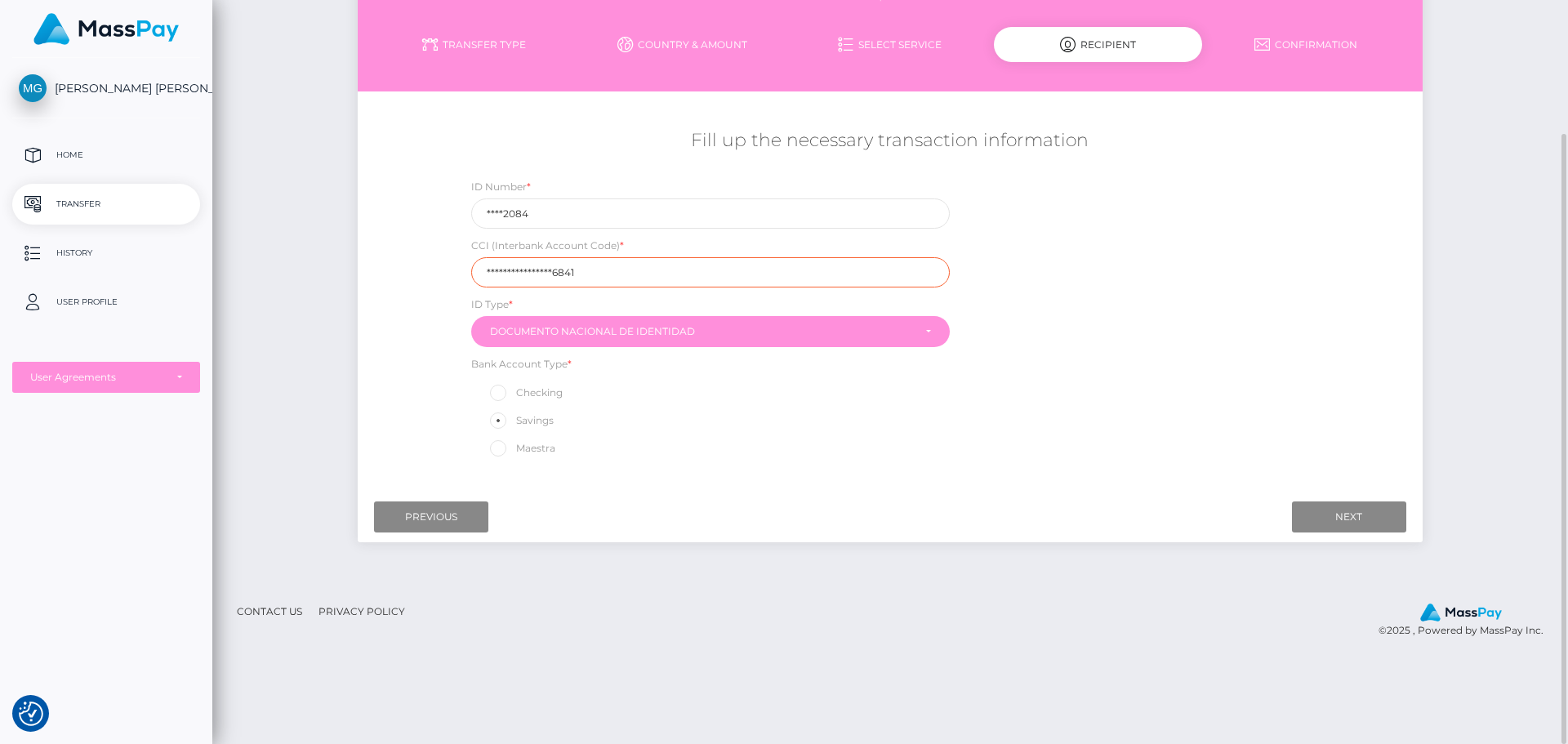
drag, startPoint x: 593, startPoint y: 276, endPoint x: 236, endPoint y: 226, distance: 360.5
click at [210, 214] on div "[PERSON_NAME] [PERSON_NAME] Home Transfer History User Profile MassPay" at bounding box center [784, 372] width 1568 height 744
paste input "8983284731868"
type input "8983284731868"
click at [1389, 516] on input "Next" at bounding box center [1349, 517] width 114 height 31
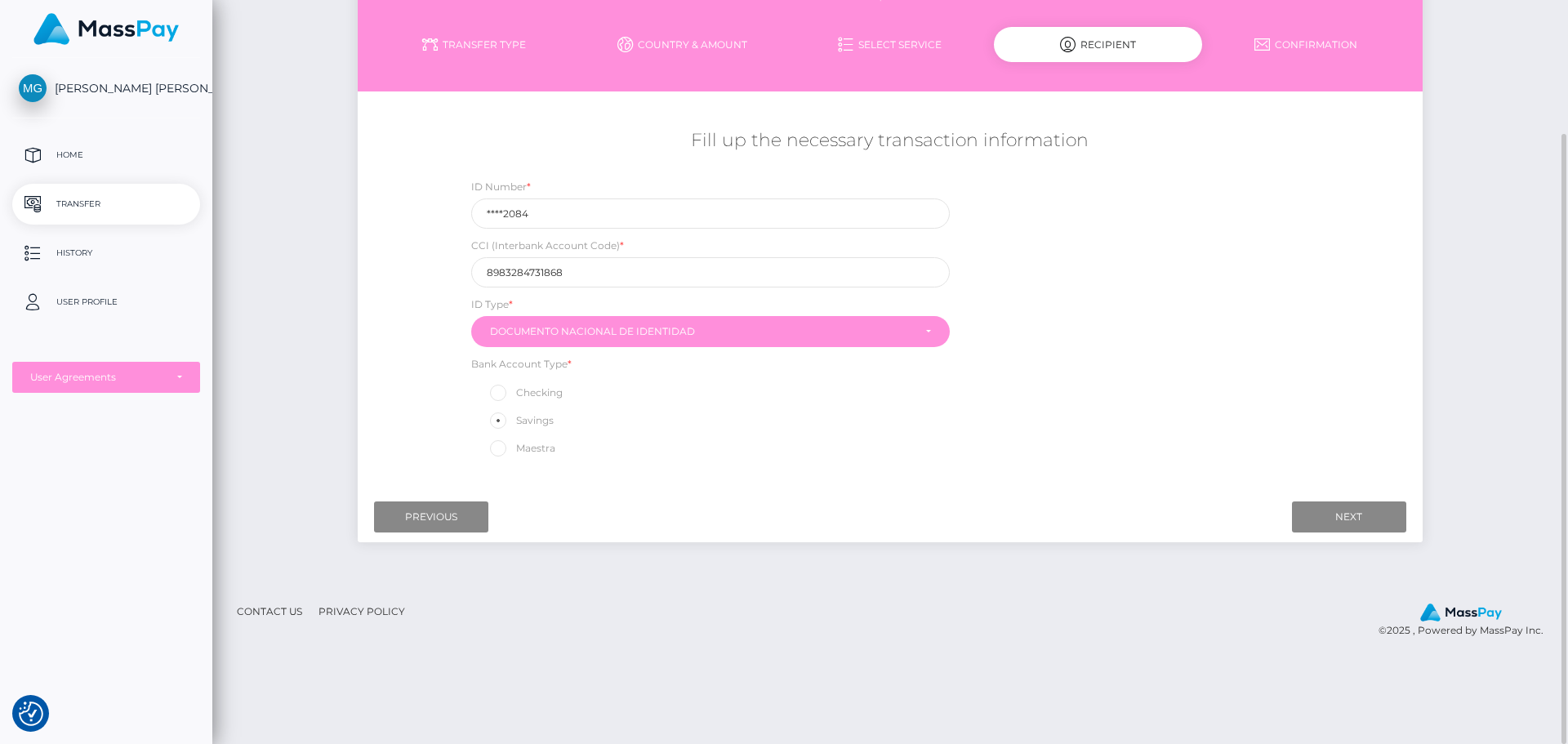
click at [1324, 42] on link "Confirmation" at bounding box center [1305, 45] width 208 height 29
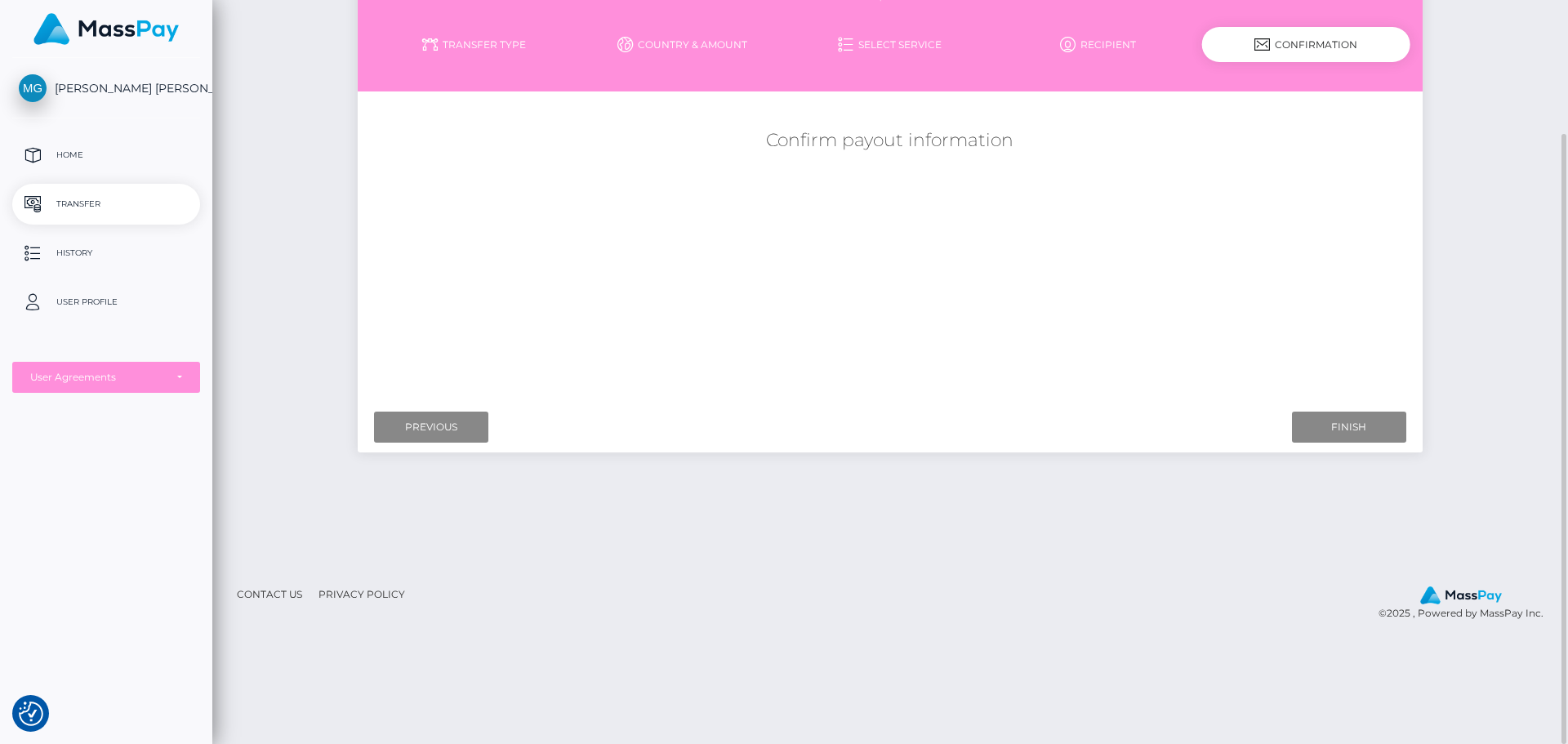
click at [1200, 44] on link "Recipient" at bounding box center [1098, 45] width 208 height 29
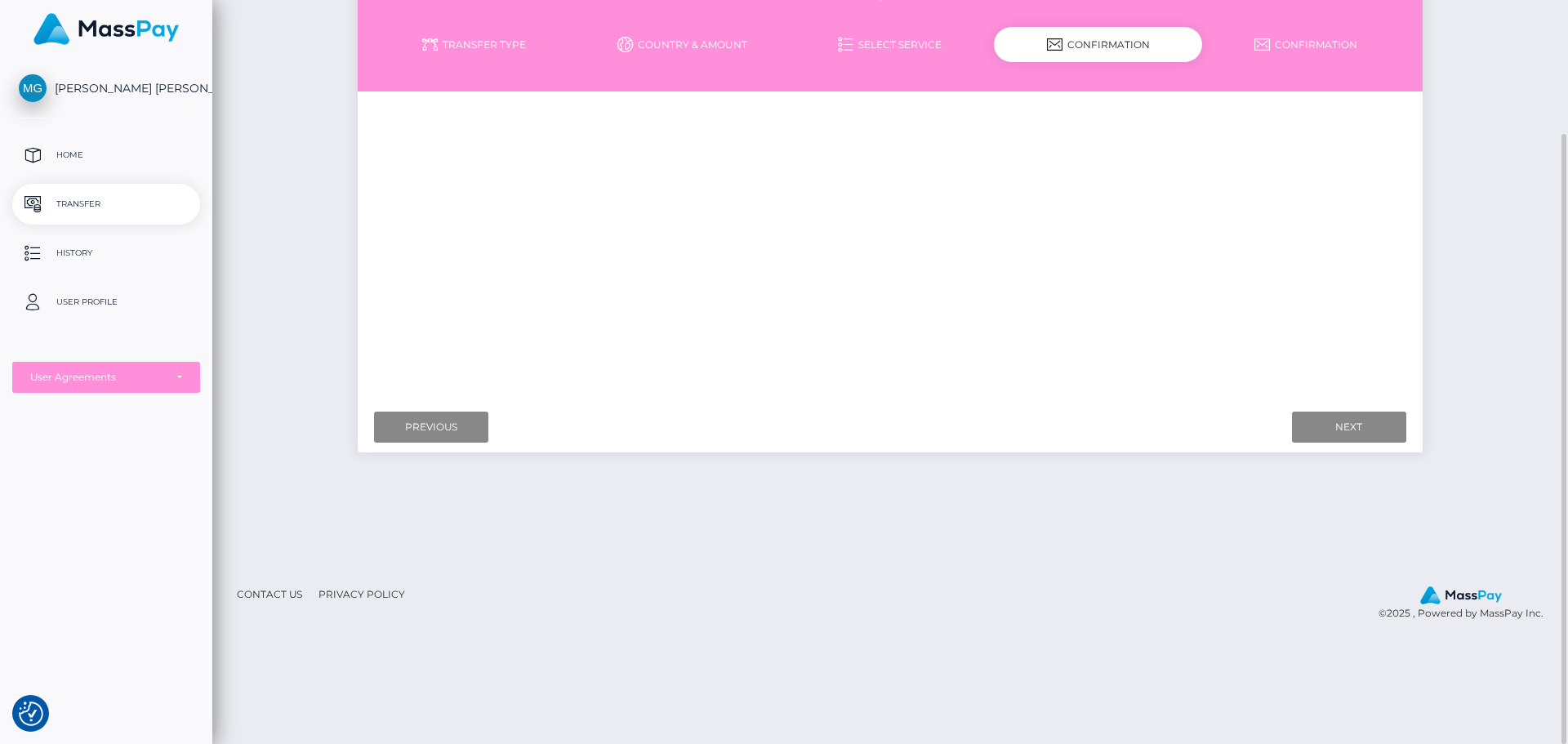
click at [1135, 50] on div "Confirmation" at bounding box center [1098, 45] width 208 height 35
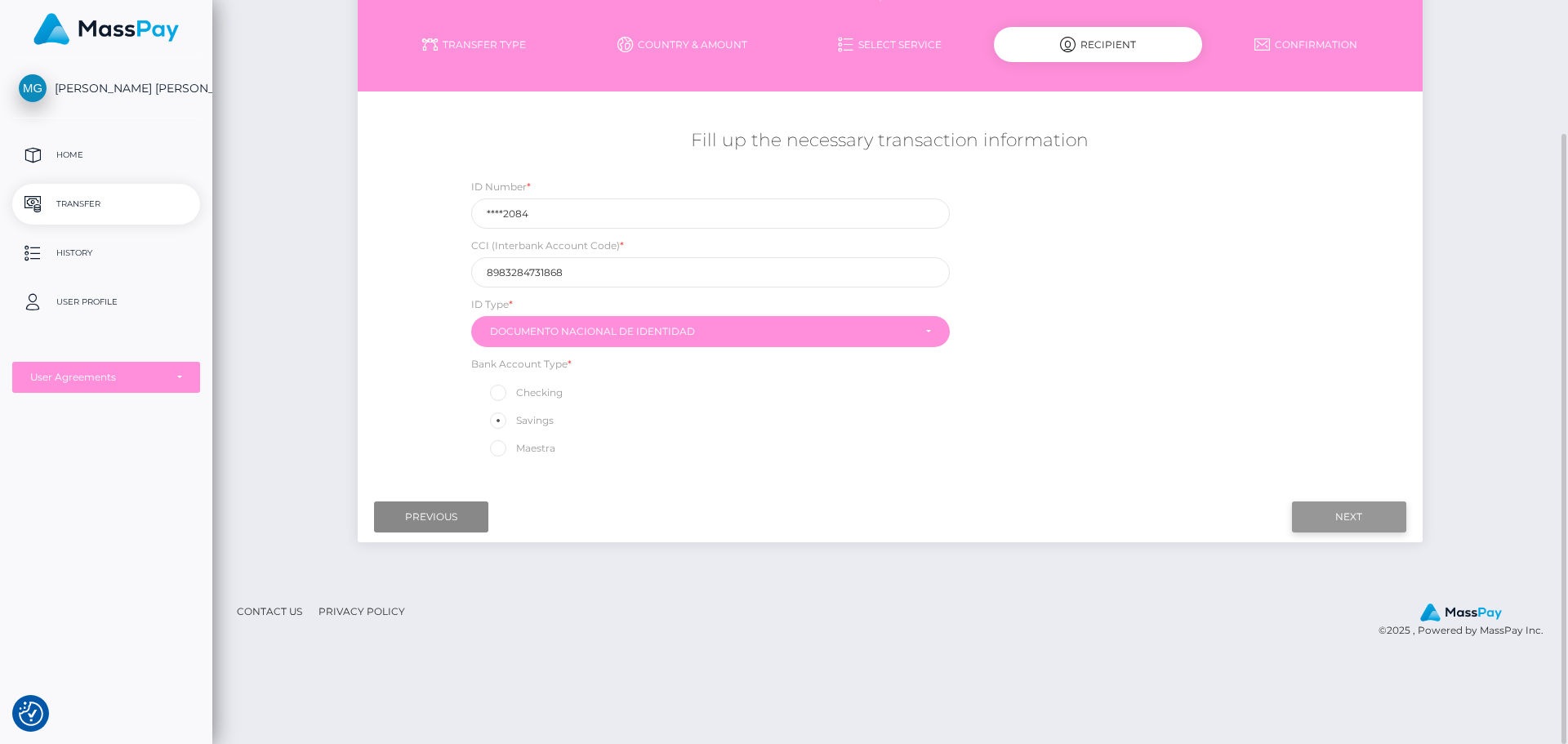
click at [1333, 505] on input "Next" at bounding box center [1349, 517] width 114 height 31
